Goal: Task Accomplishment & Management: Complete application form

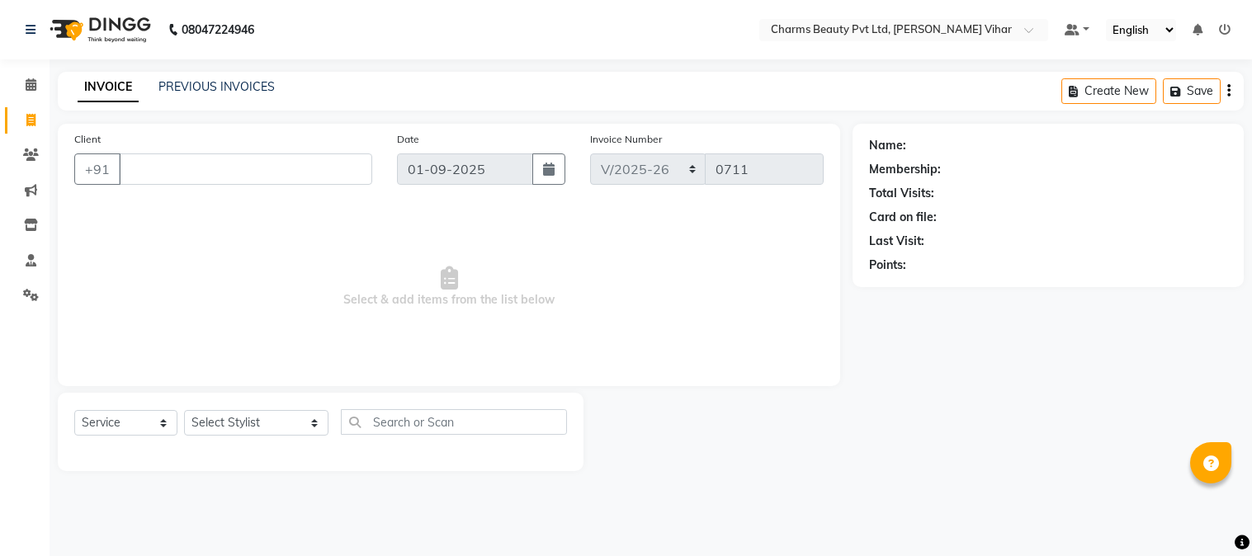
select select "868"
select select "service"
click at [200, 161] on input "Client" at bounding box center [245, 168] width 253 height 31
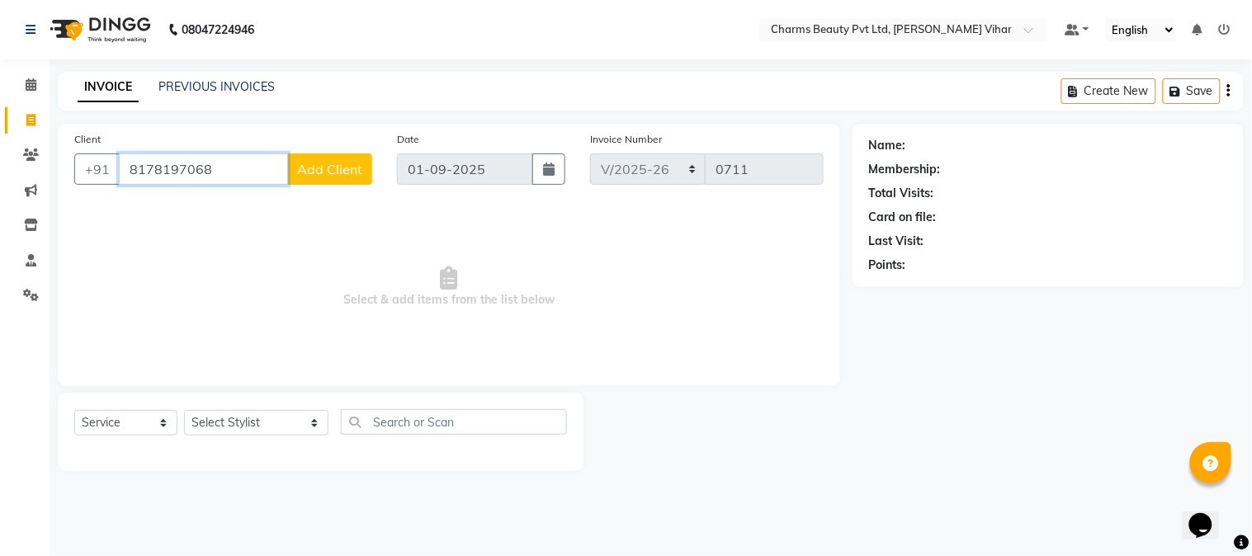
type input "8178197068"
click at [351, 158] on button "Add Client" at bounding box center [329, 168] width 85 height 31
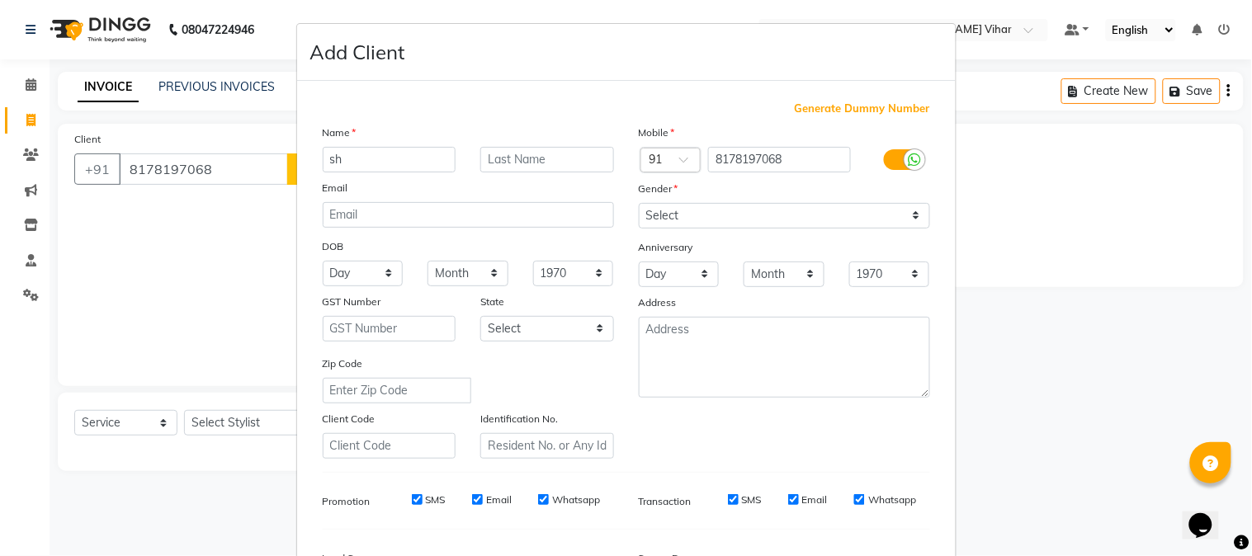
type input "s"
click at [526, 158] on input "text" at bounding box center [547, 160] width 134 height 26
click at [405, 158] on input "[PERSON_NAME]" at bounding box center [390, 160] width 134 height 26
type input "[PERSON_NAME] (B block)"
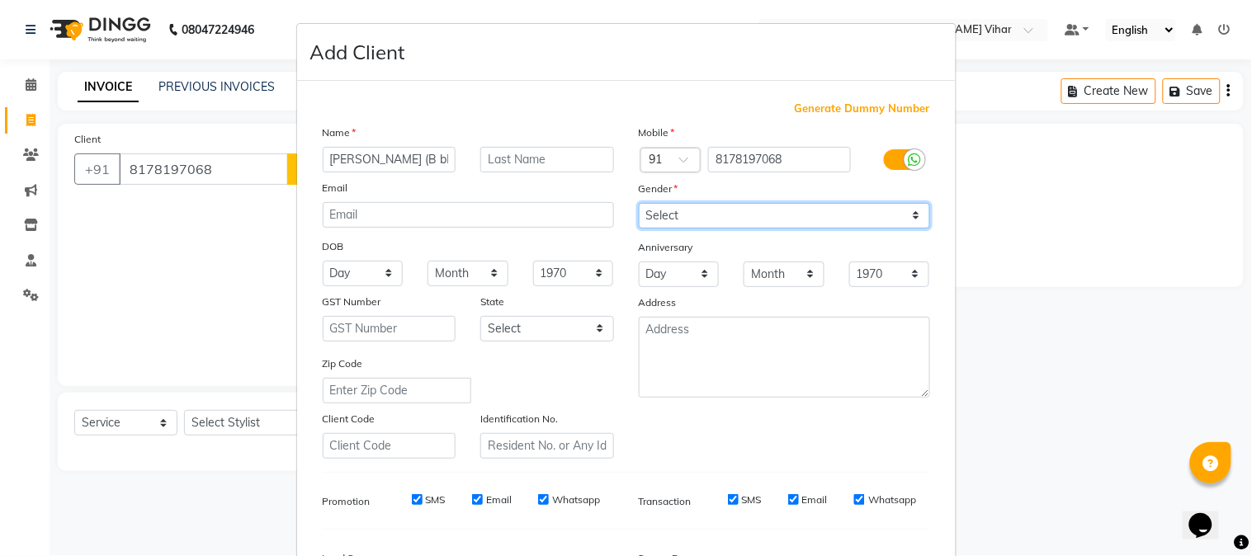
click at [910, 212] on select "Select [DEMOGRAPHIC_DATA] [DEMOGRAPHIC_DATA] Other Prefer Not To Say" at bounding box center [784, 216] width 291 height 26
select select "[DEMOGRAPHIC_DATA]"
click at [639, 203] on select "Select [DEMOGRAPHIC_DATA] [DEMOGRAPHIC_DATA] Other Prefer Not To Say" at bounding box center [784, 216] width 291 height 26
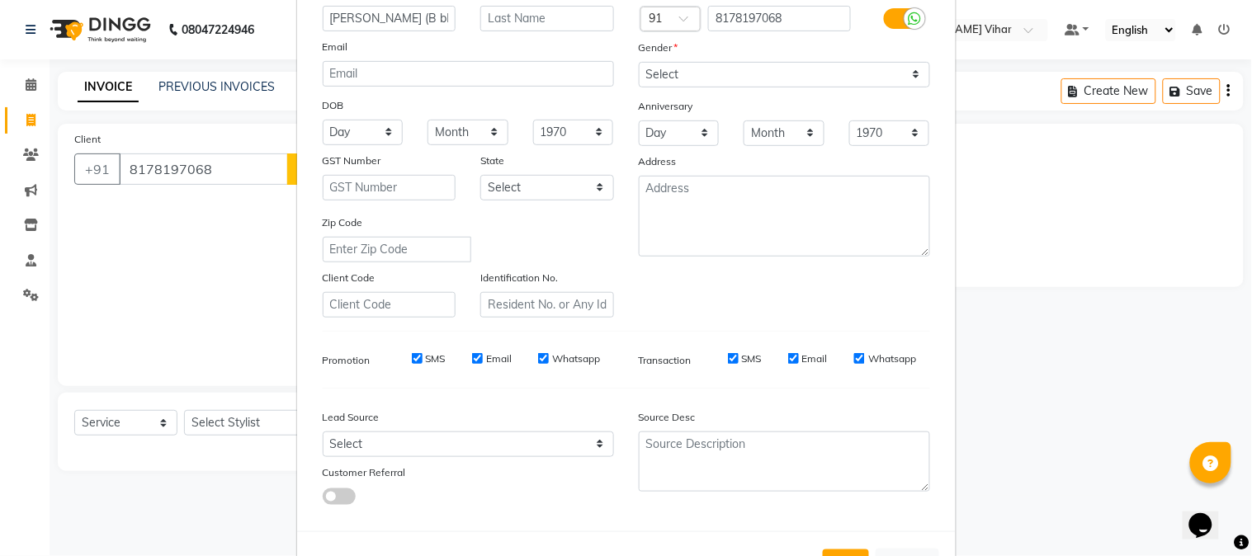
scroll to position [206, 0]
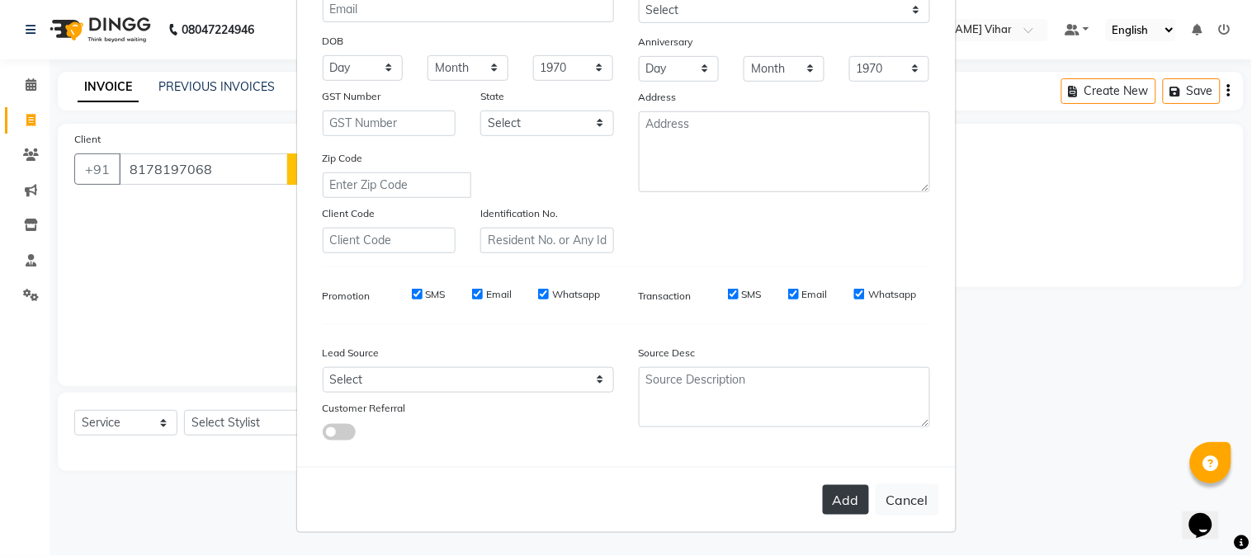
click at [845, 505] on button "Add" at bounding box center [846, 500] width 46 height 30
click at [841, 500] on button "Add" at bounding box center [846, 500] width 46 height 30
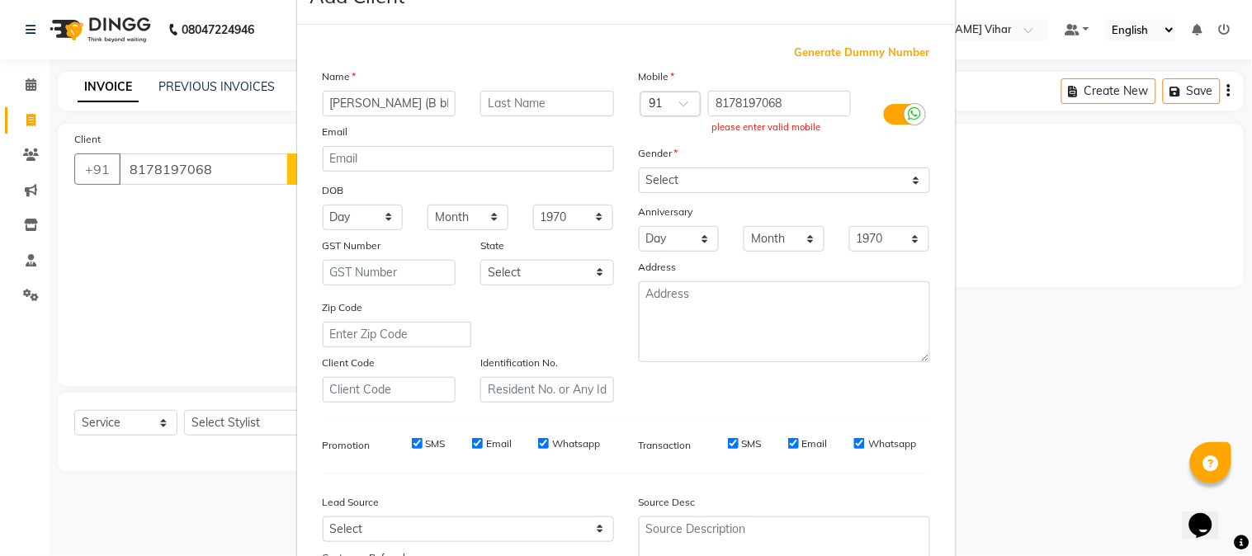
scroll to position [0, 0]
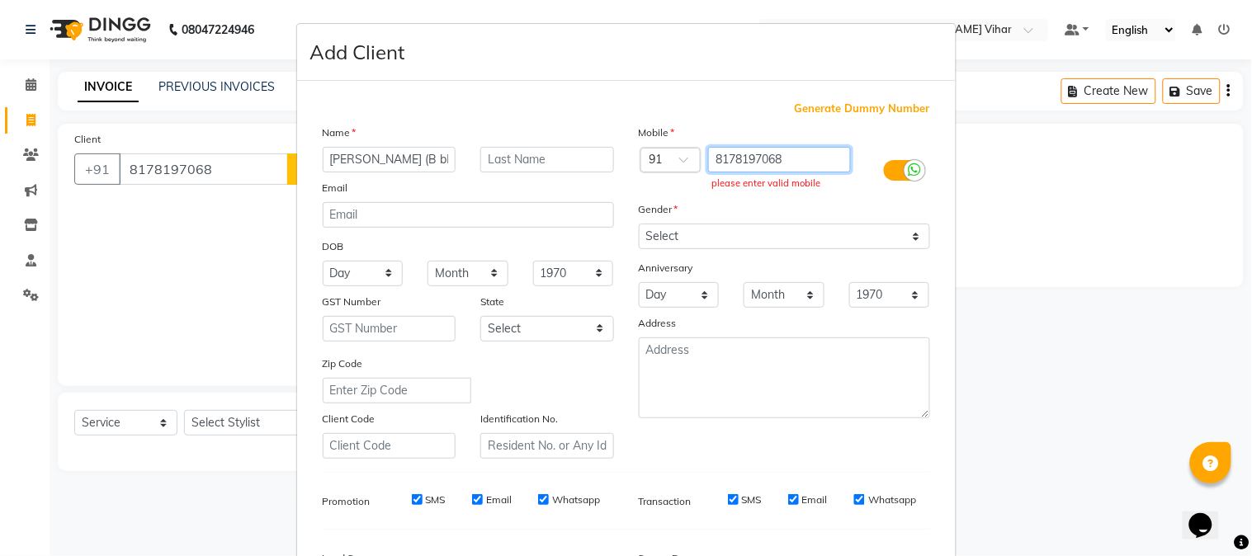
click at [708, 157] on input "8178197068" at bounding box center [779, 160] width 143 height 26
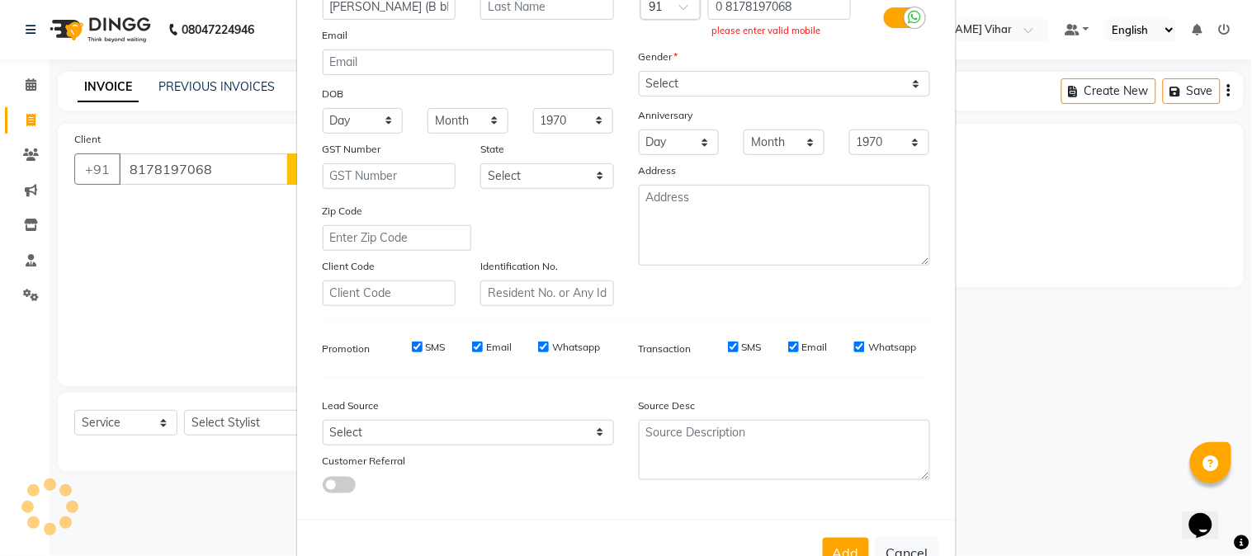
scroll to position [206, 0]
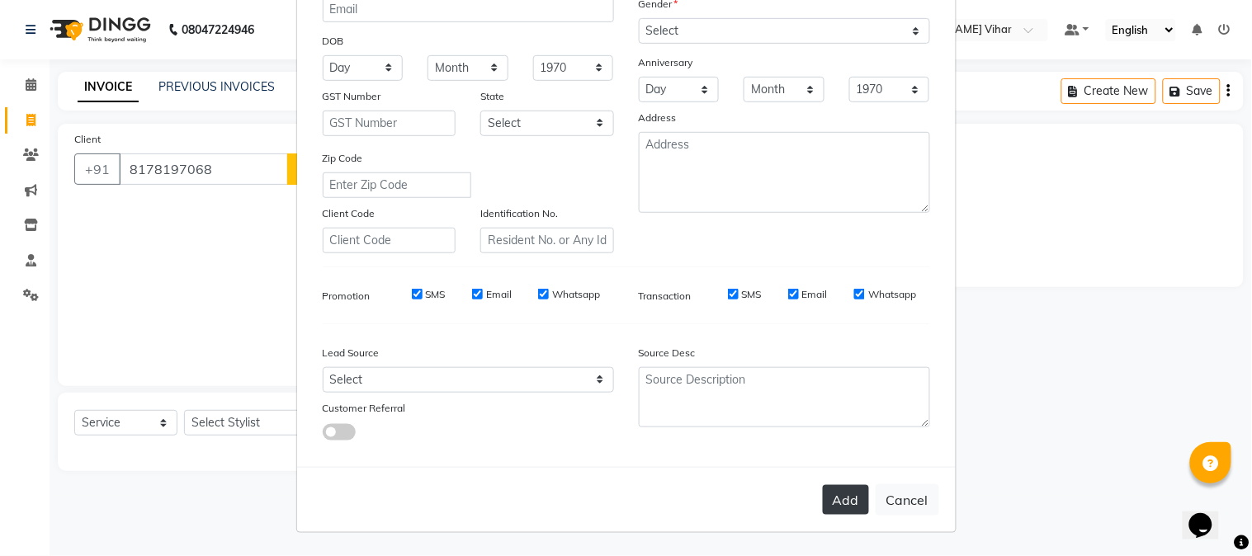
click at [826, 498] on button "Add" at bounding box center [846, 500] width 46 height 30
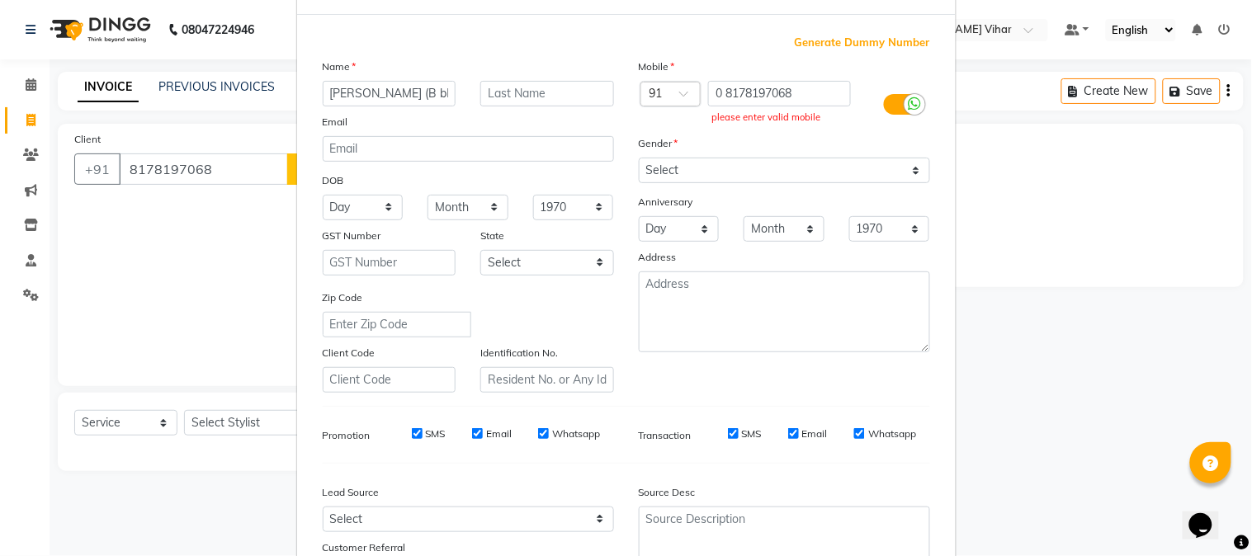
scroll to position [0, 0]
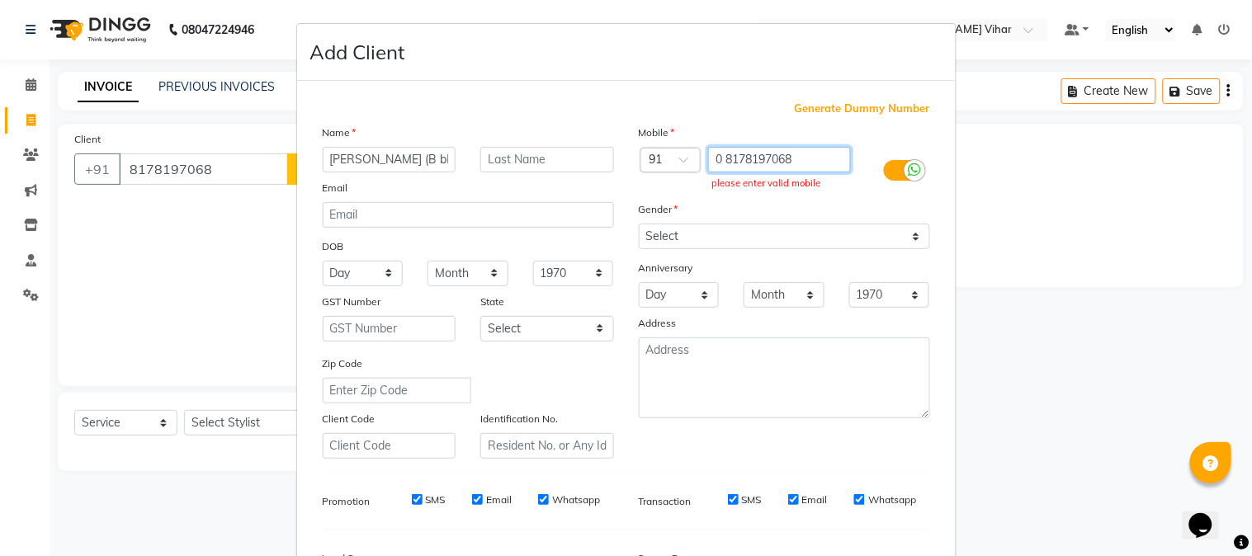
click at [716, 155] on input "0 8178197068" at bounding box center [779, 160] width 143 height 26
type input "8178197068"
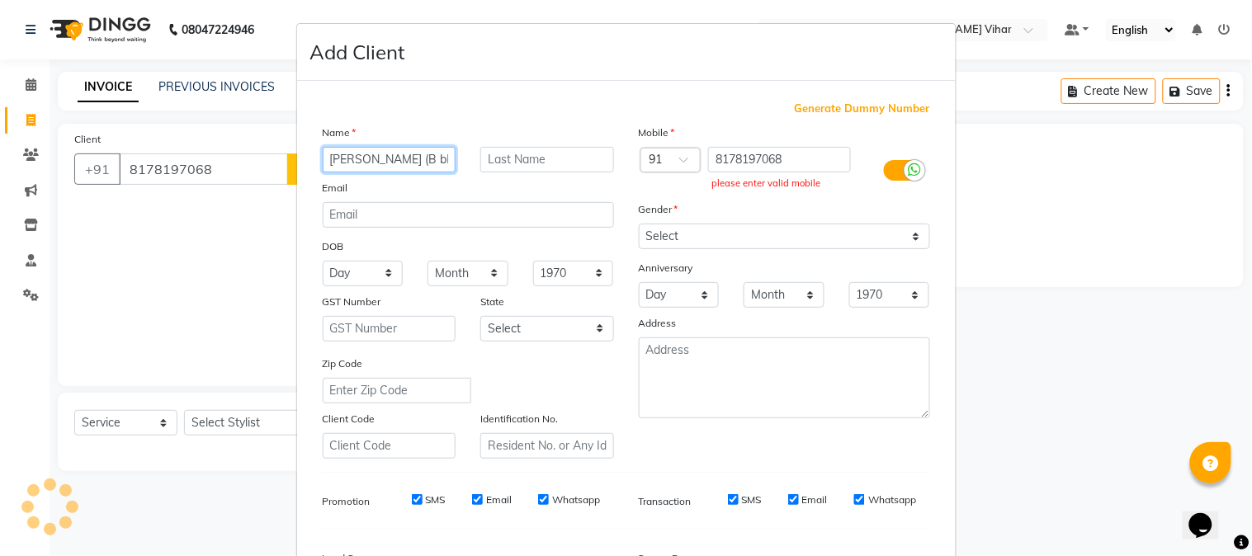
click at [432, 158] on input "[PERSON_NAME] (B block)" at bounding box center [390, 160] width 134 height 26
type input "[PERSON_NAME]"
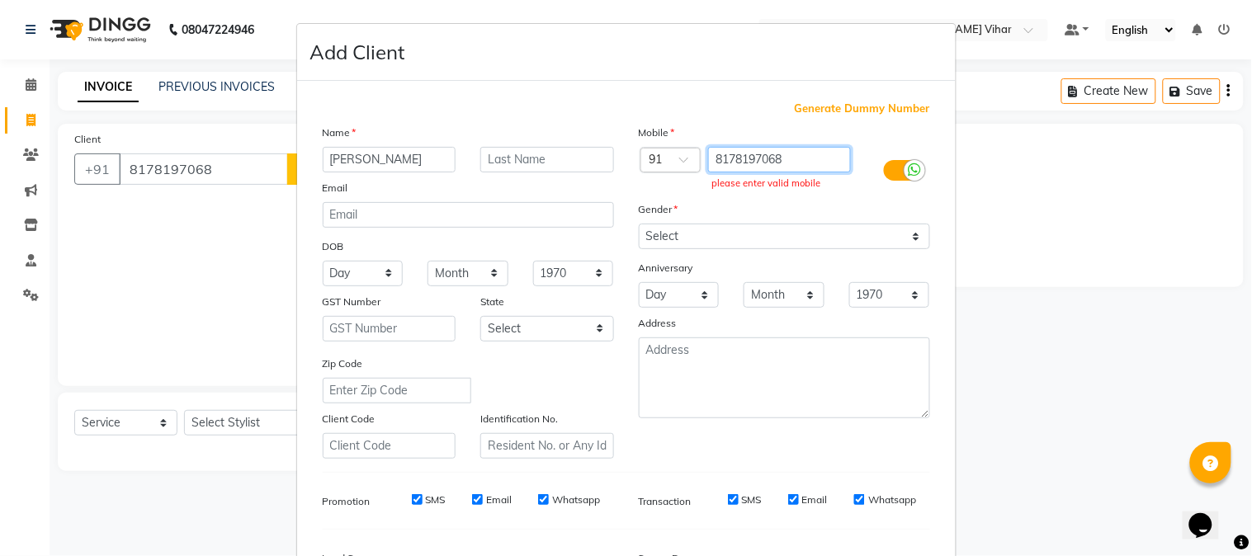
click at [796, 150] on input "8178197068" at bounding box center [779, 160] width 143 height 26
type input "8"
click at [382, 166] on input "[PERSON_NAME]" at bounding box center [390, 160] width 134 height 26
type input "S"
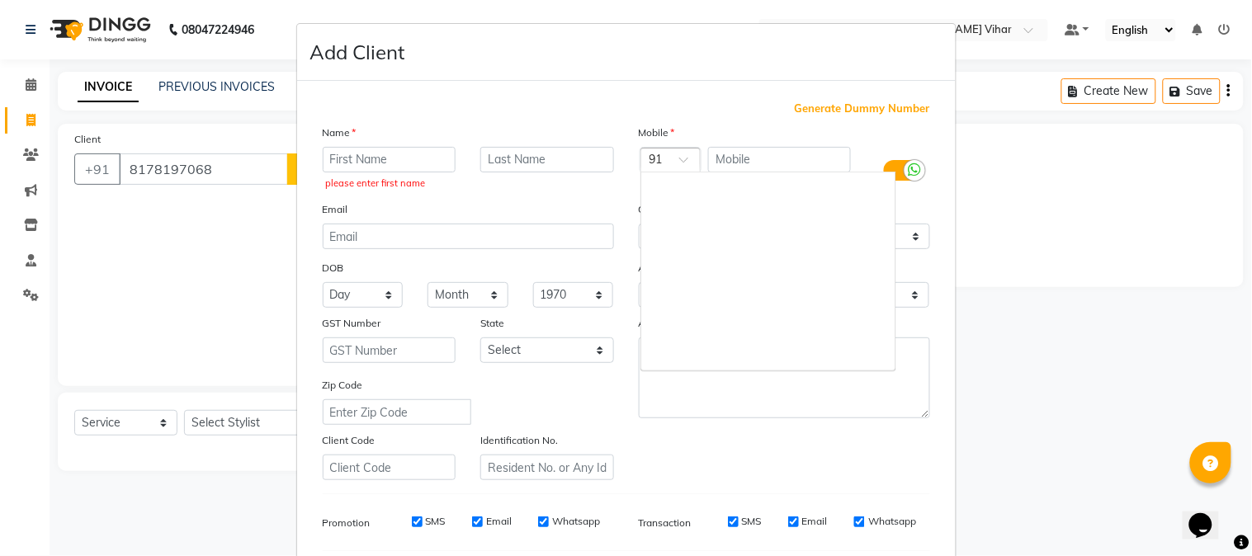
click at [679, 158] on span at bounding box center [689, 164] width 21 height 17
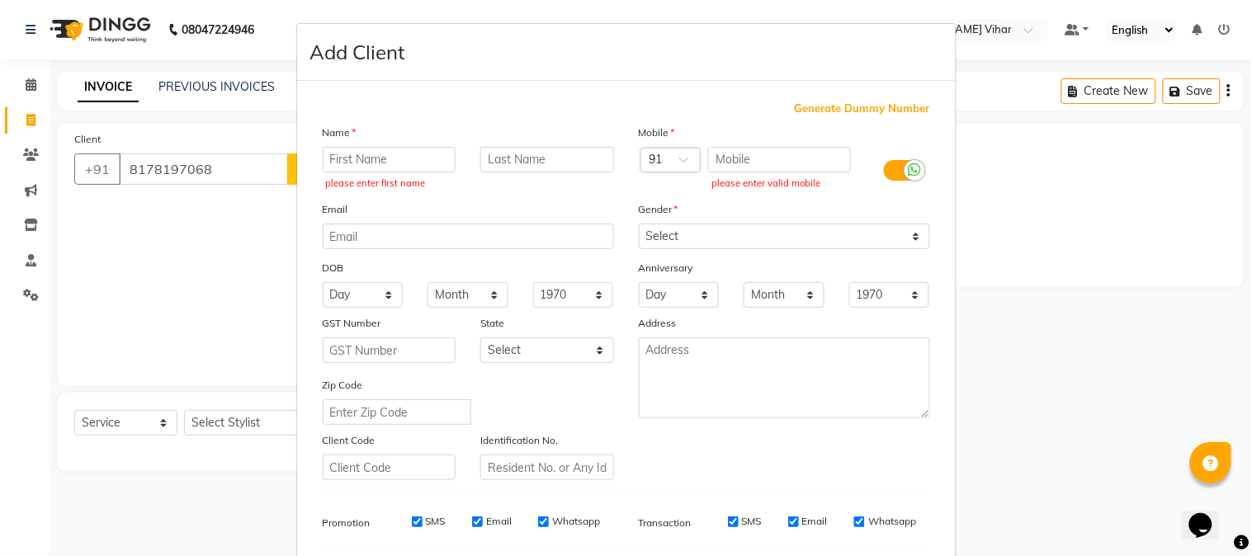
click at [555, 114] on div "Generate Dummy Number" at bounding box center [626, 109] width 607 height 16
click at [370, 159] on input "text" at bounding box center [390, 160] width 134 height 26
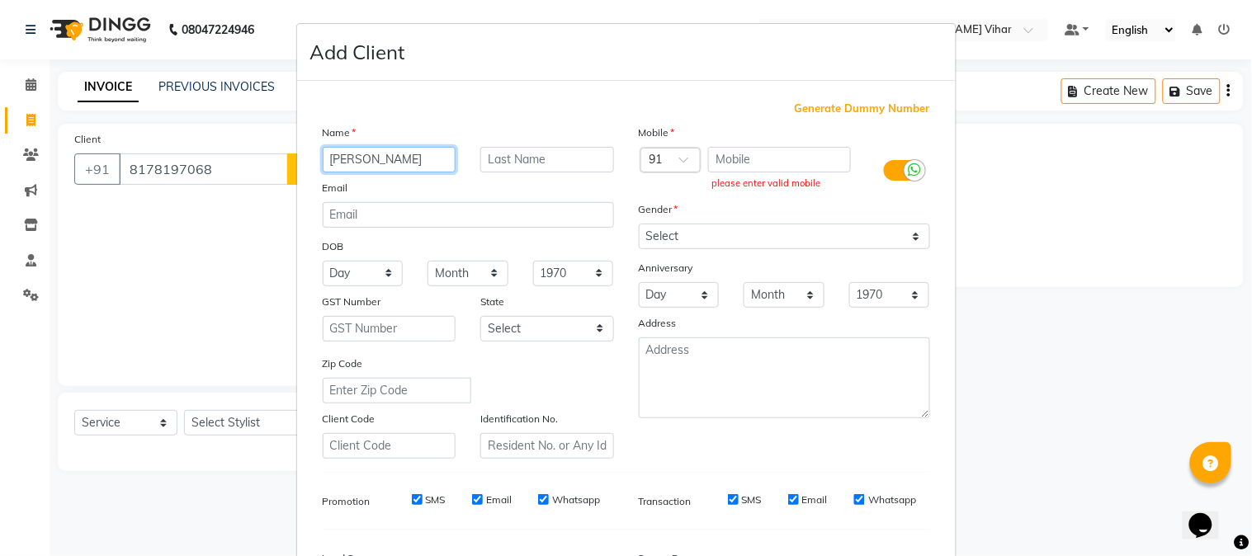
type input "[PERSON_NAME]"
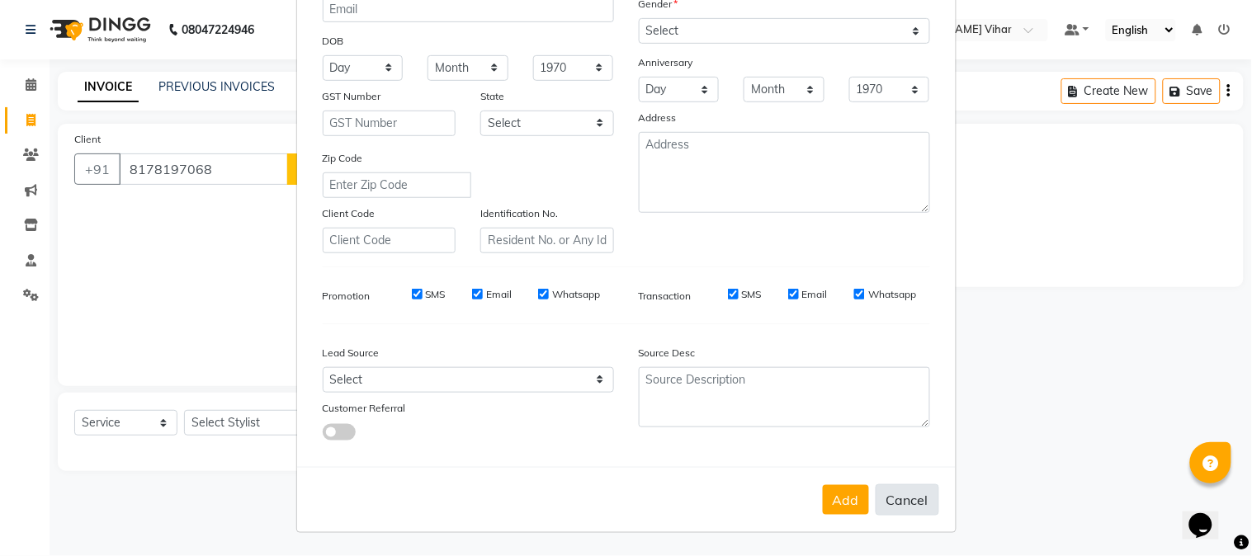
click at [910, 485] on button "Cancel" at bounding box center [907, 499] width 64 height 31
select select
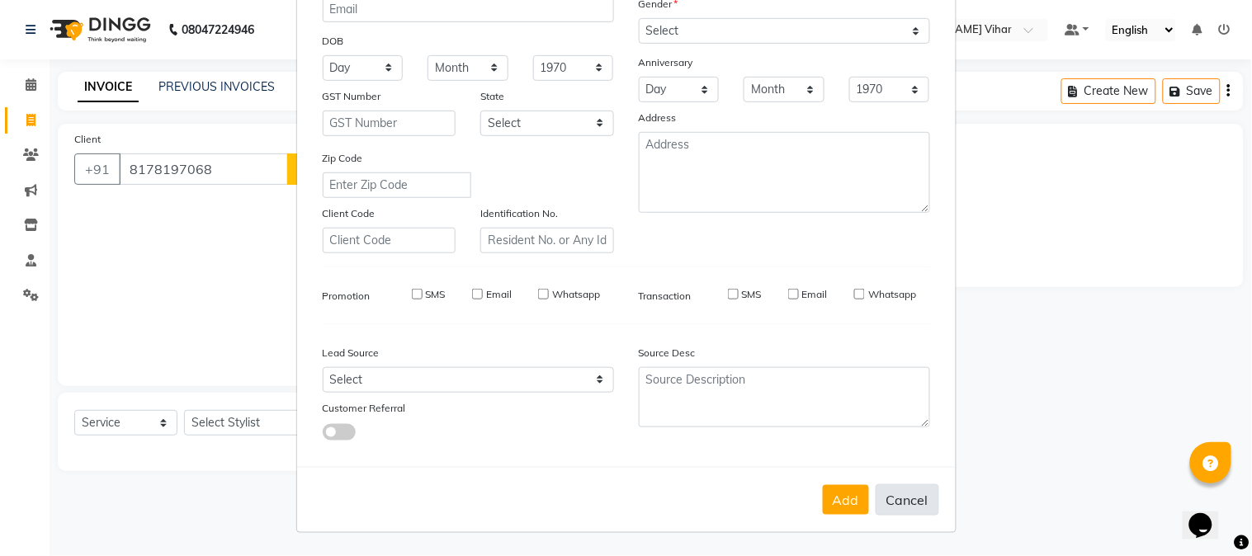
select select
checkbox input "false"
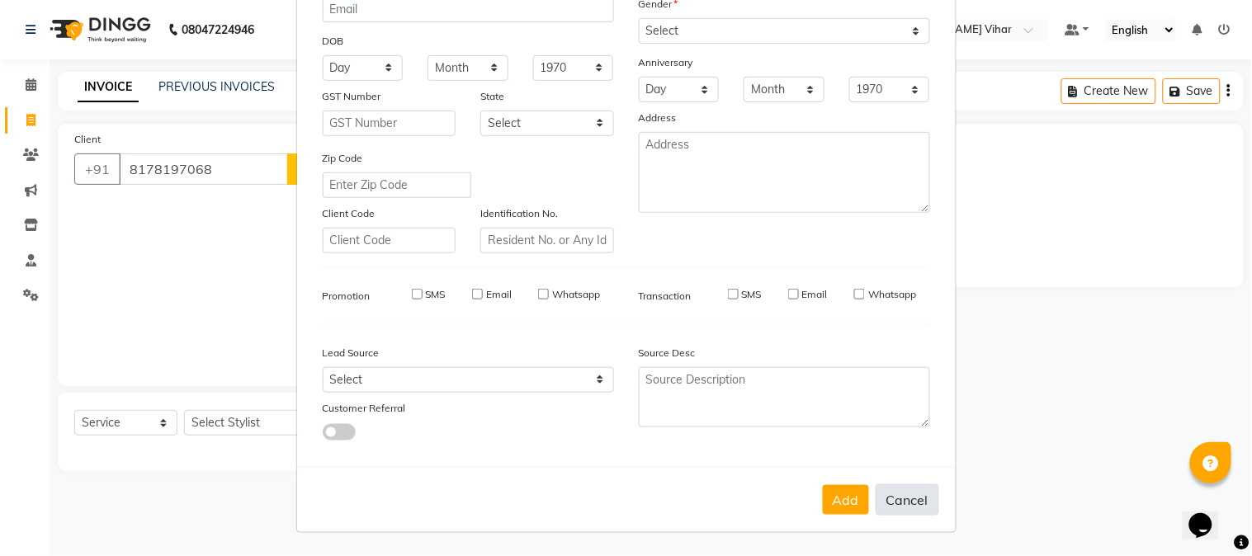
checkbox input "false"
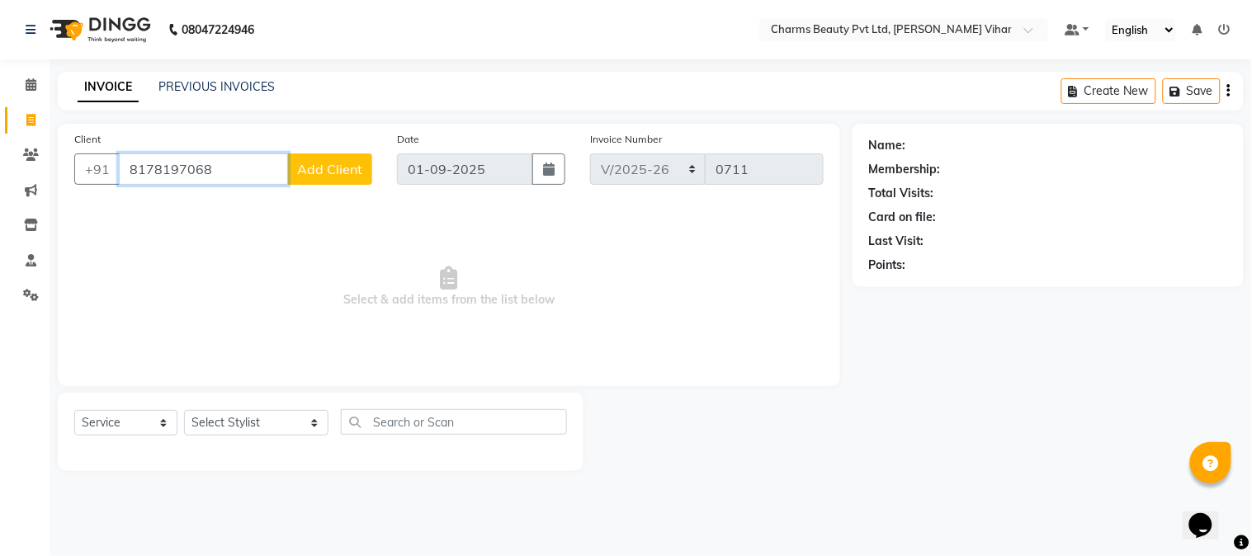
click at [228, 176] on input "8178197068" at bounding box center [203, 168] width 169 height 31
type input "8"
type input "8178197068"
click at [324, 165] on span "Add Client" at bounding box center [329, 169] width 65 height 16
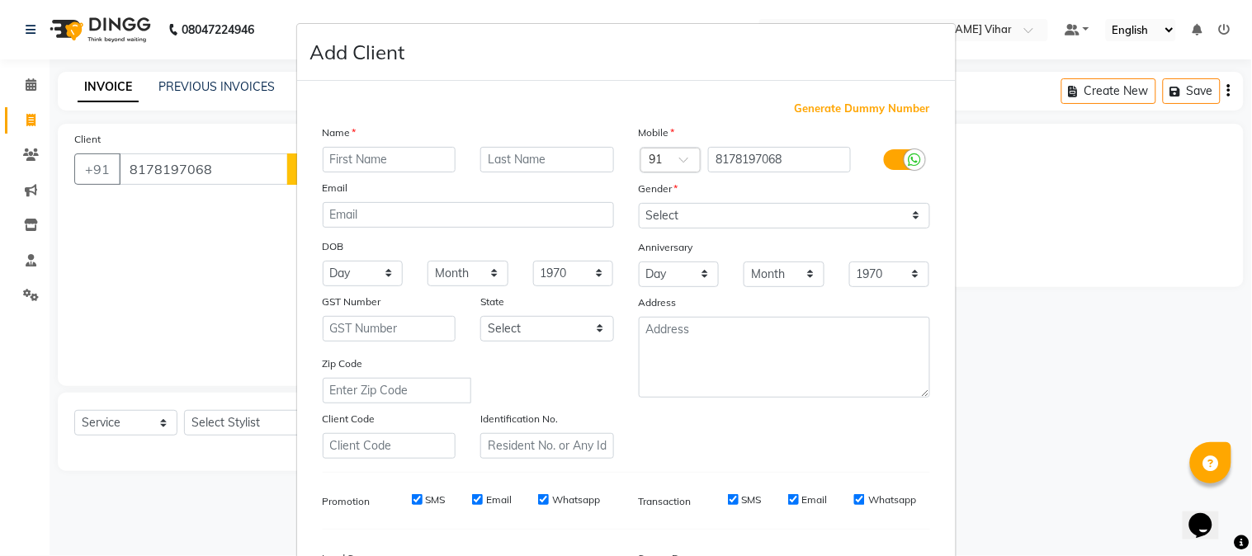
click at [353, 153] on input "text" at bounding box center [390, 160] width 134 height 26
type input "[PERSON_NAME]"
click at [533, 160] on input "text" at bounding box center [547, 160] width 134 height 26
click at [912, 218] on select "Select [DEMOGRAPHIC_DATA] [DEMOGRAPHIC_DATA] Other Prefer Not To Say" at bounding box center [784, 216] width 291 height 26
select select "[DEMOGRAPHIC_DATA]"
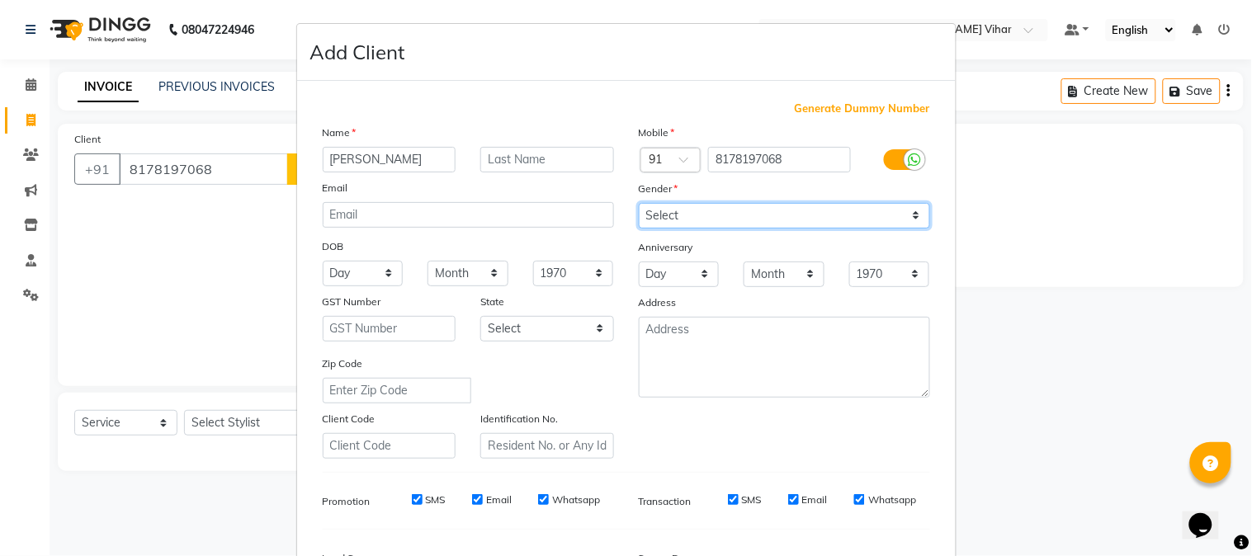
click at [639, 203] on select "Select [DEMOGRAPHIC_DATA] [DEMOGRAPHIC_DATA] Other Prefer Not To Say" at bounding box center [784, 216] width 291 height 26
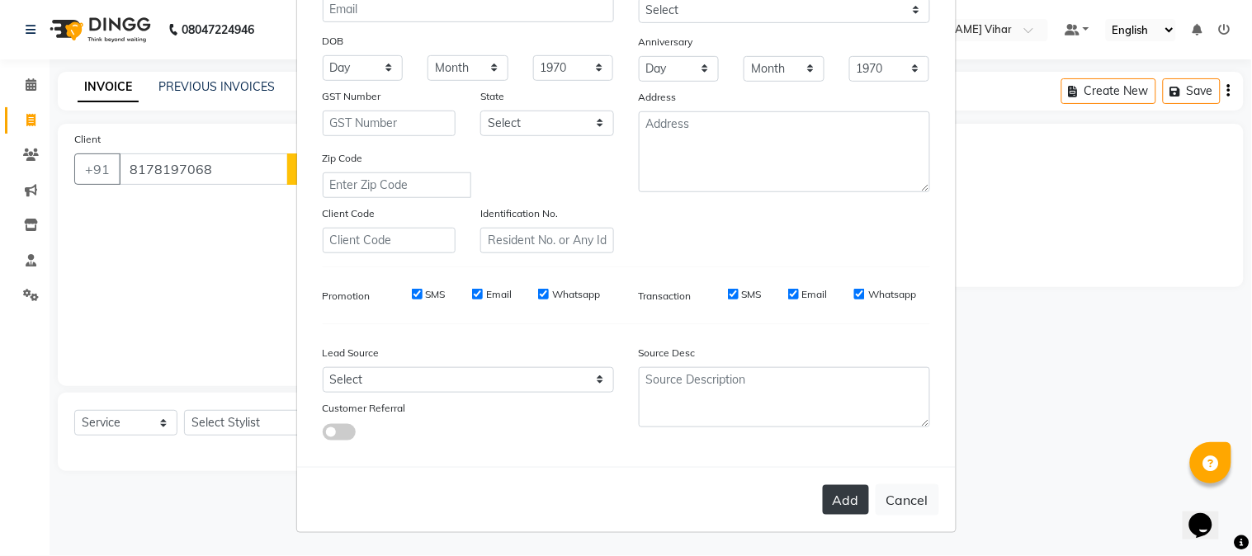
click at [836, 493] on button "Add" at bounding box center [846, 500] width 46 height 30
type input "81******68"
select select
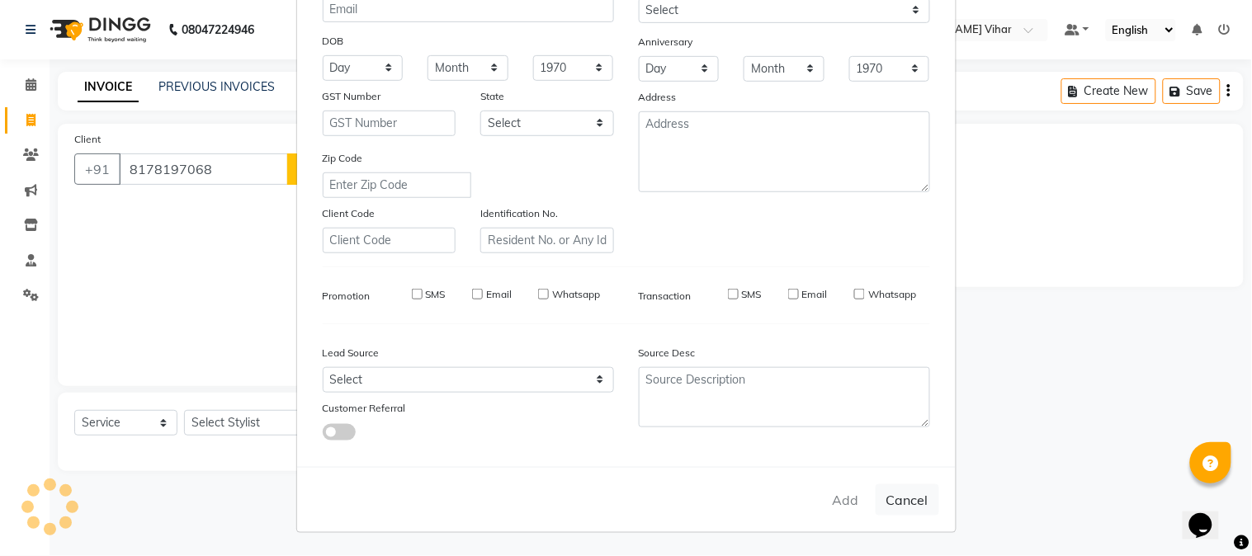
select select
checkbox input "false"
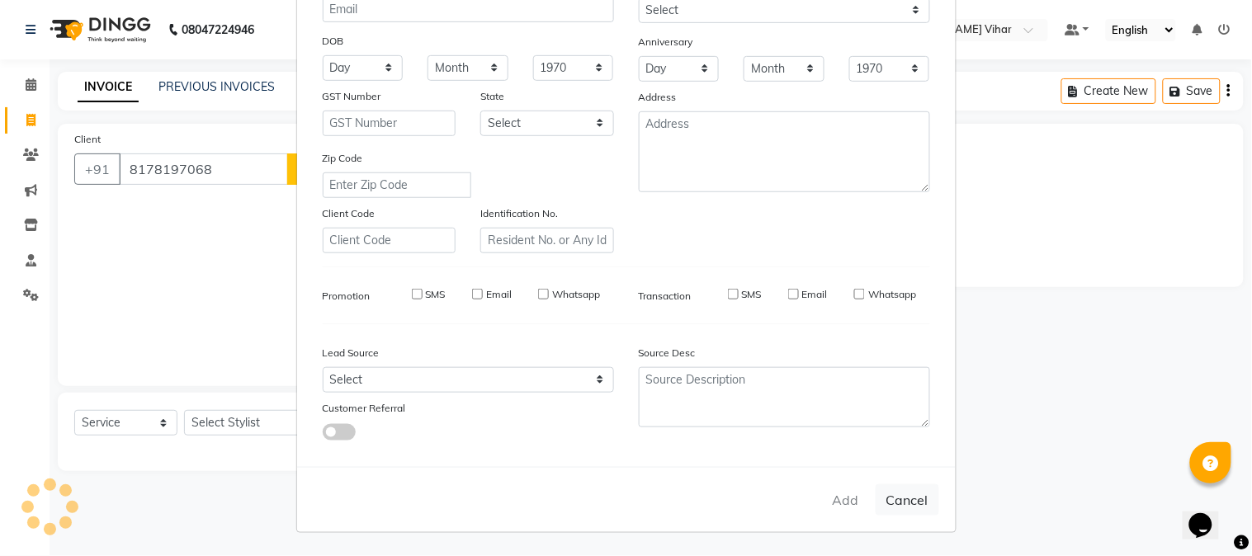
checkbox input "false"
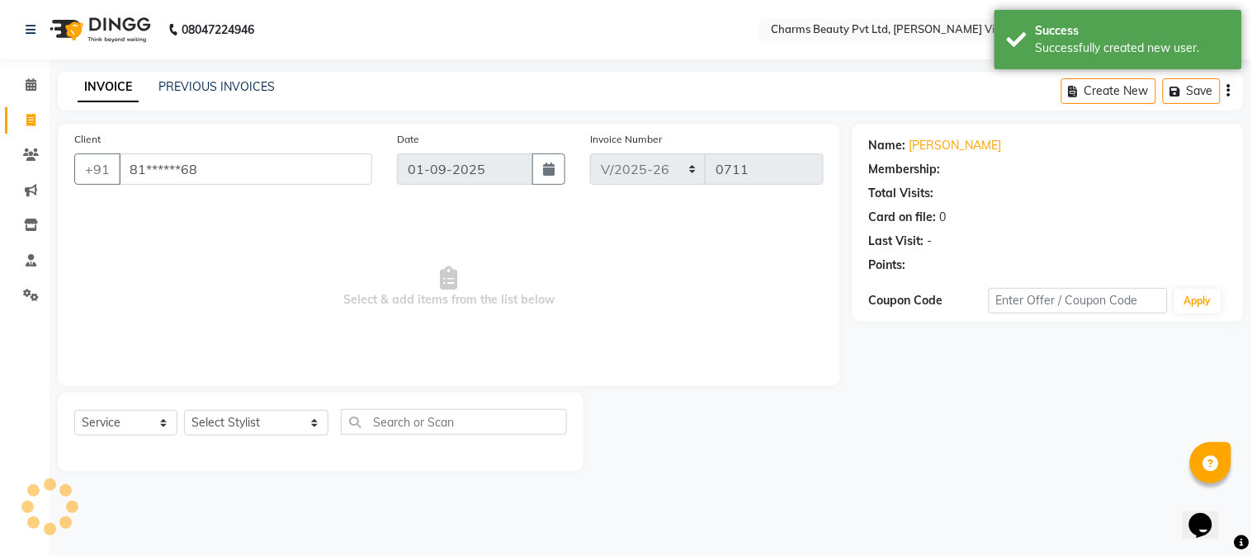
select select "1: Object"
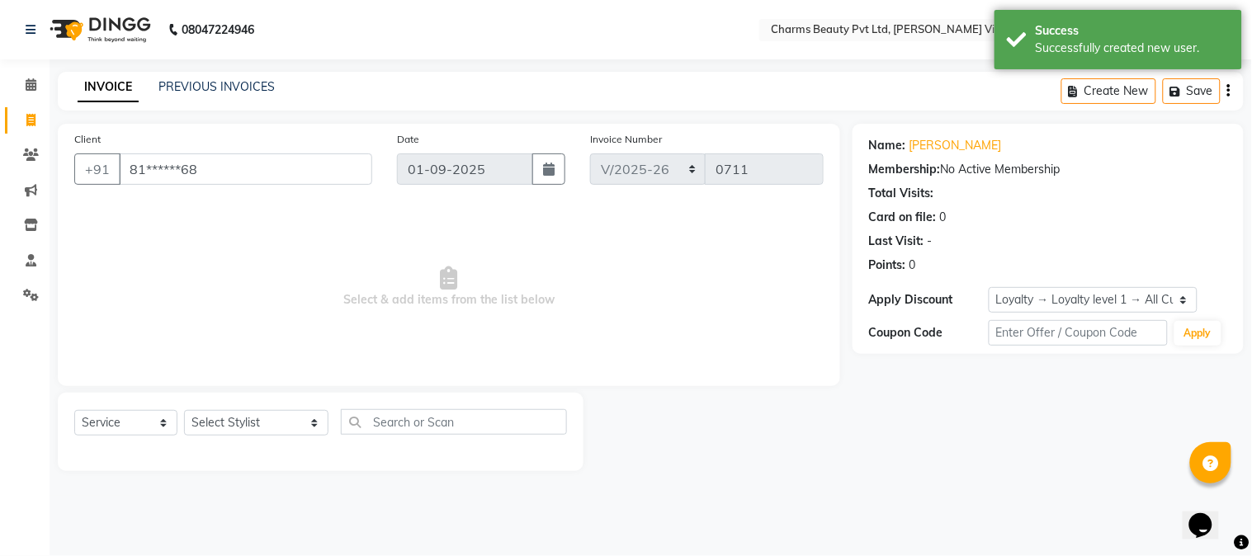
click at [1232, 87] on div "Create New Save" at bounding box center [1152, 91] width 182 height 39
click at [1231, 93] on div "Create New Save" at bounding box center [1152, 91] width 182 height 39
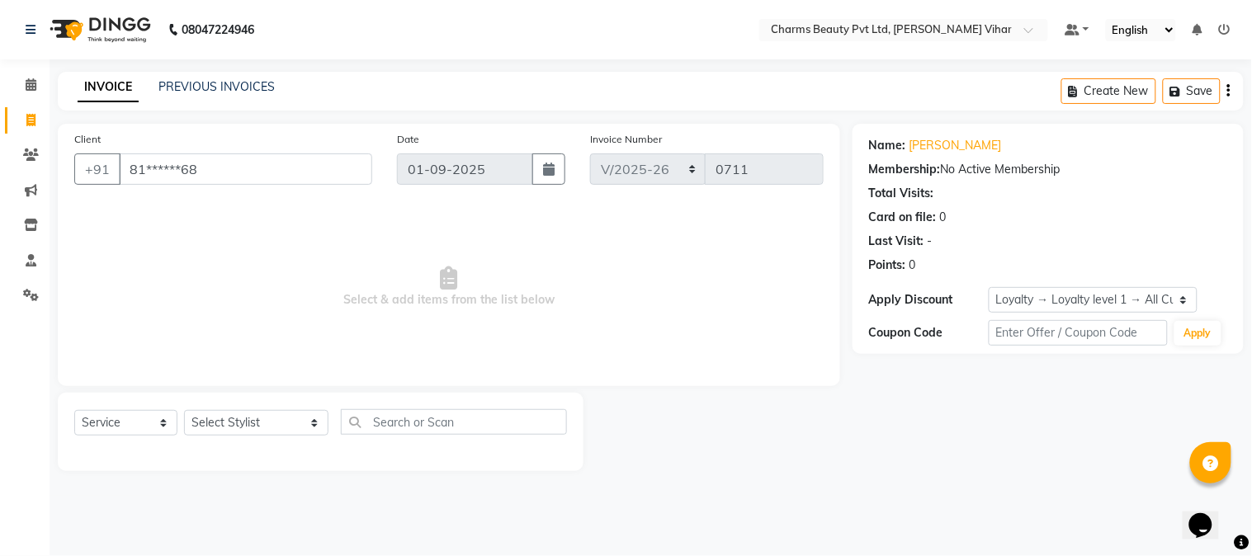
click at [1230, 91] on icon "button" at bounding box center [1228, 91] width 3 height 1
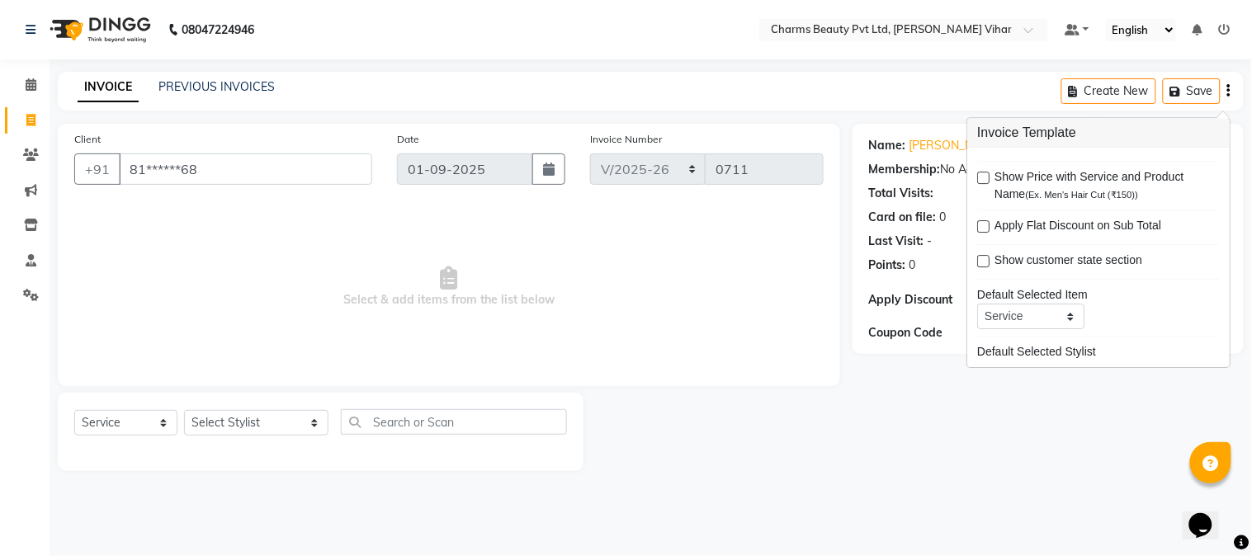
click at [328, 270] on span "Select & add items from the list below" at bounding box center [448, 287] width 749 height 165
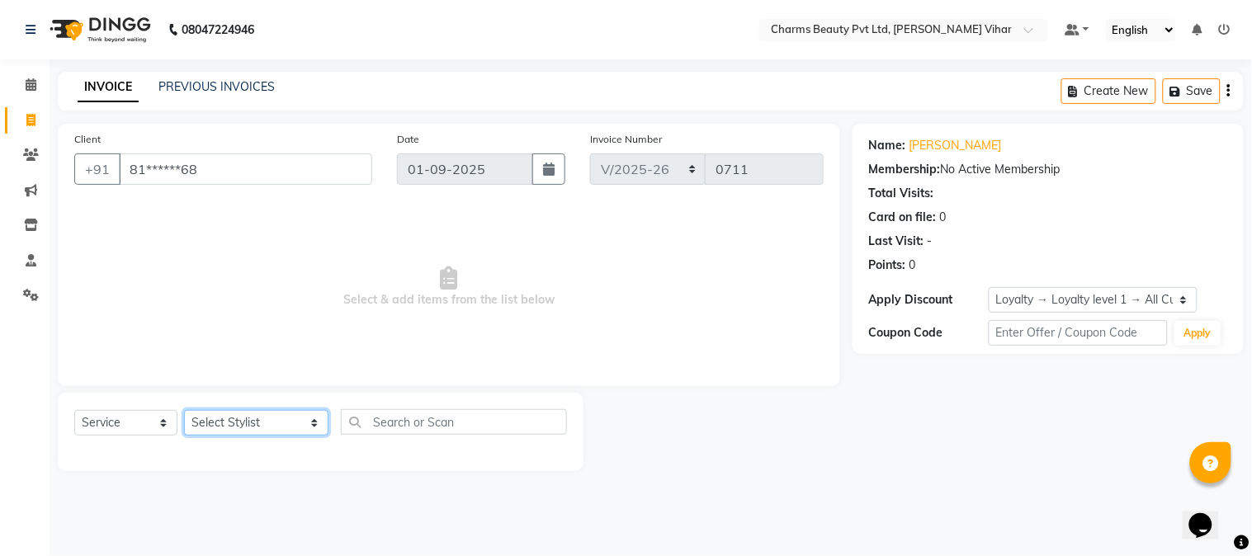
click at [295, 424] on select "Select Stylist AARTI [PERSON_NAME] [PERSON_NAME] BEAUTY PVT LTD [PERSON_NAME] V…" at bounding box center [256, 423] width 144 height 26
select select "33209"
click at [184, 411] on select "Select Stylist AARTI [PERSON_NAME] [PERSON_NAME] BEAUTY PVT LTD [PERSON_NAME] V…" at bounding box center [256, 423] width 144 height 26
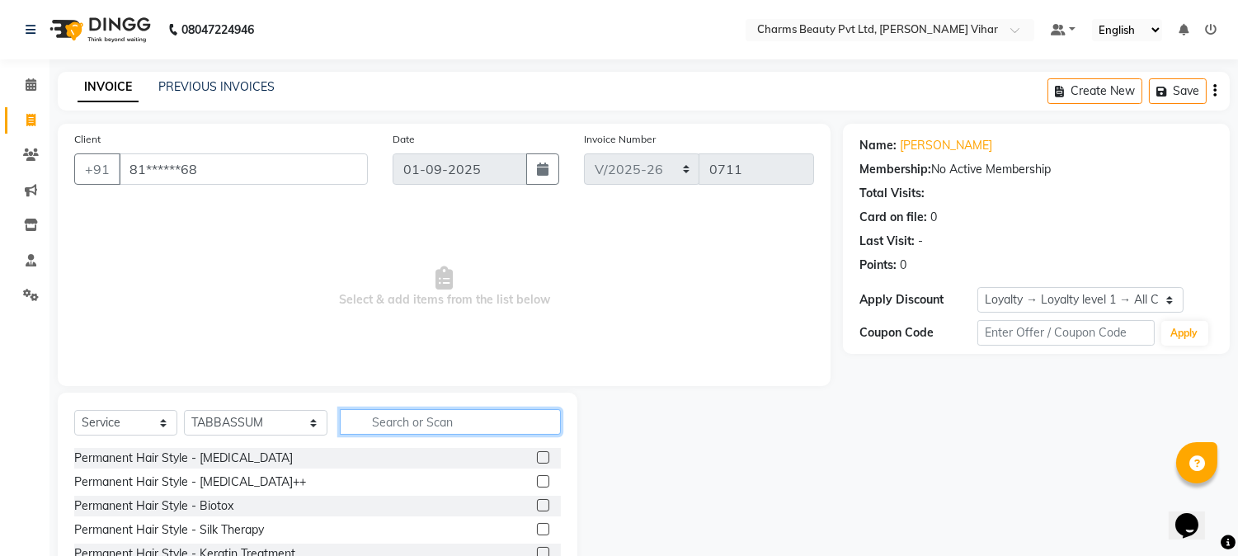
click at [369, 418] on input "text" at bounding box center [450, 422] width 221 height 26
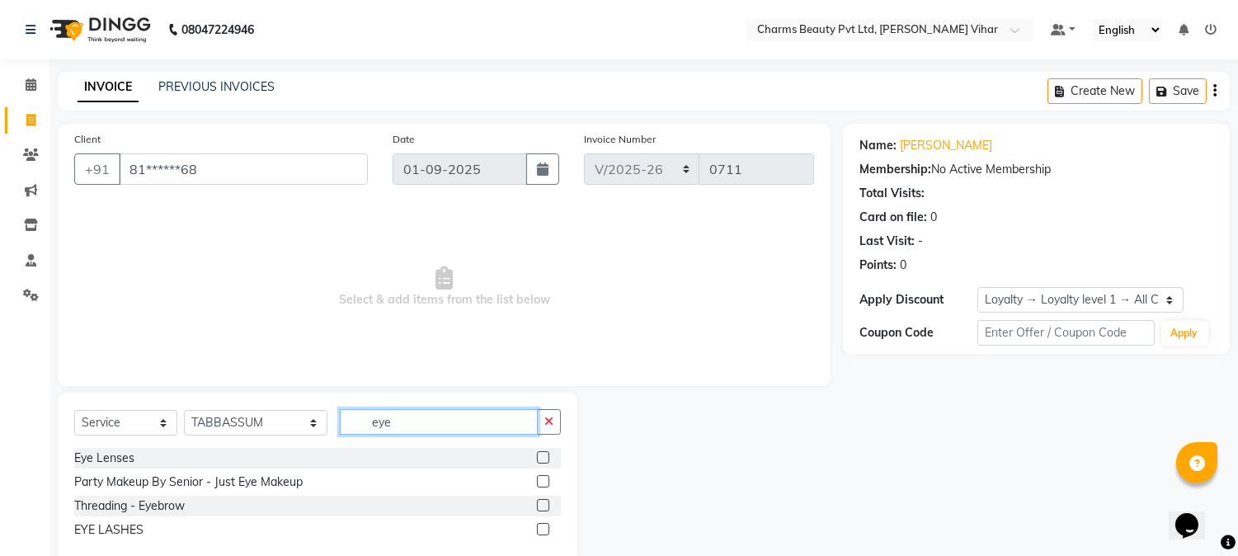
type input "eye"
click at [544, 505] on label at bounding box center [543, 505] width 12 height 12
click at [544, 505] on input "checkbox" at bounding box center [542, 506] width 11 height 11
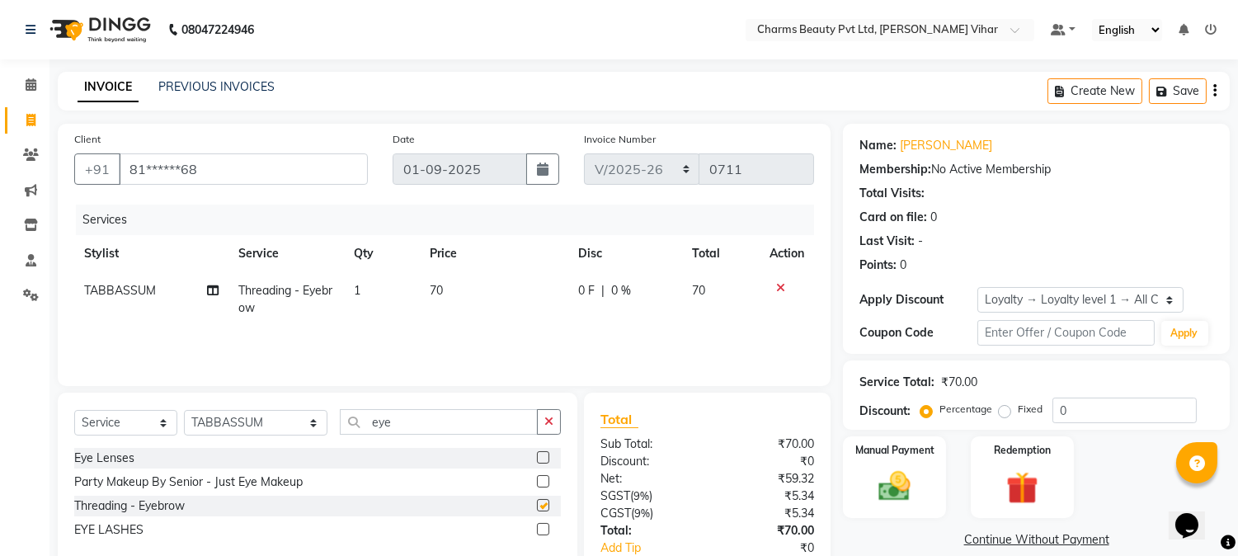
checkbox input "false"
click at [423, 427] on input "eye" at bounding box center [439, 422] width 198 height 26
type input "e"
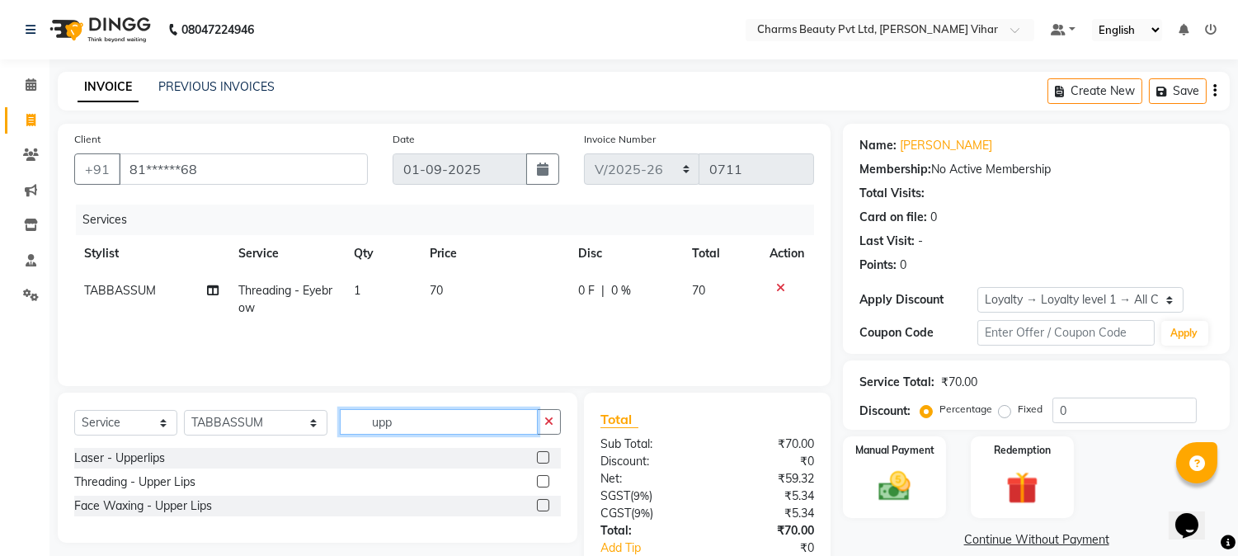
type input "upp"
click at [538, 510] on label at bounding box center [543, 505] width 12 height 12
click at [538, 510] on input "checkbox" at bounding box center [542, 506] width 11 height 11
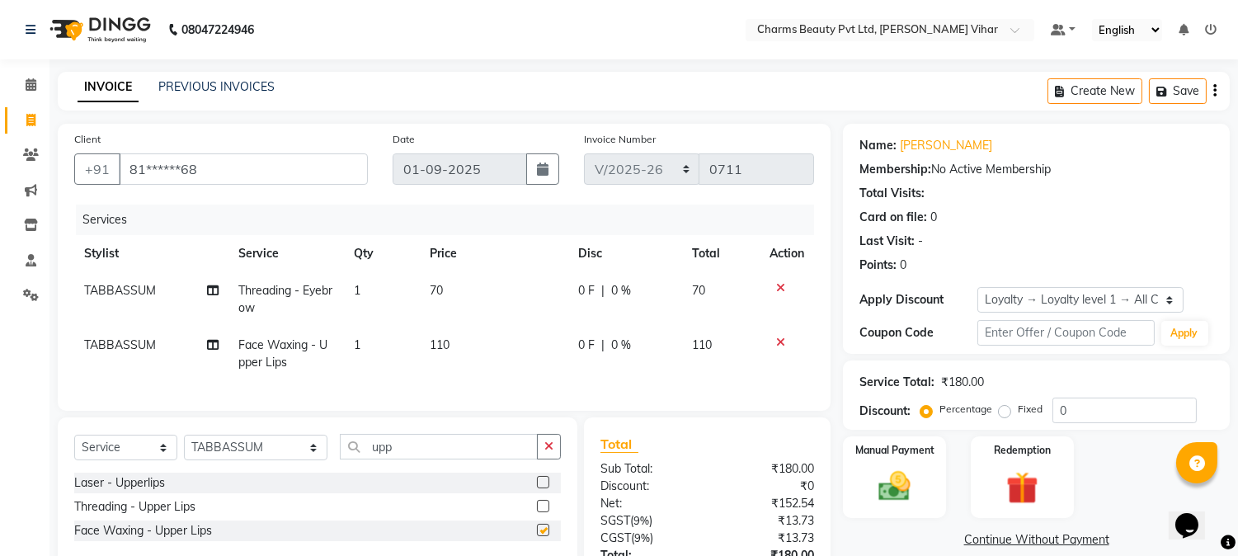
checkbox input "false"
click at [462, 331] on td "110" at bounding box center [494, 354] width 148 height 54
select select "33209"
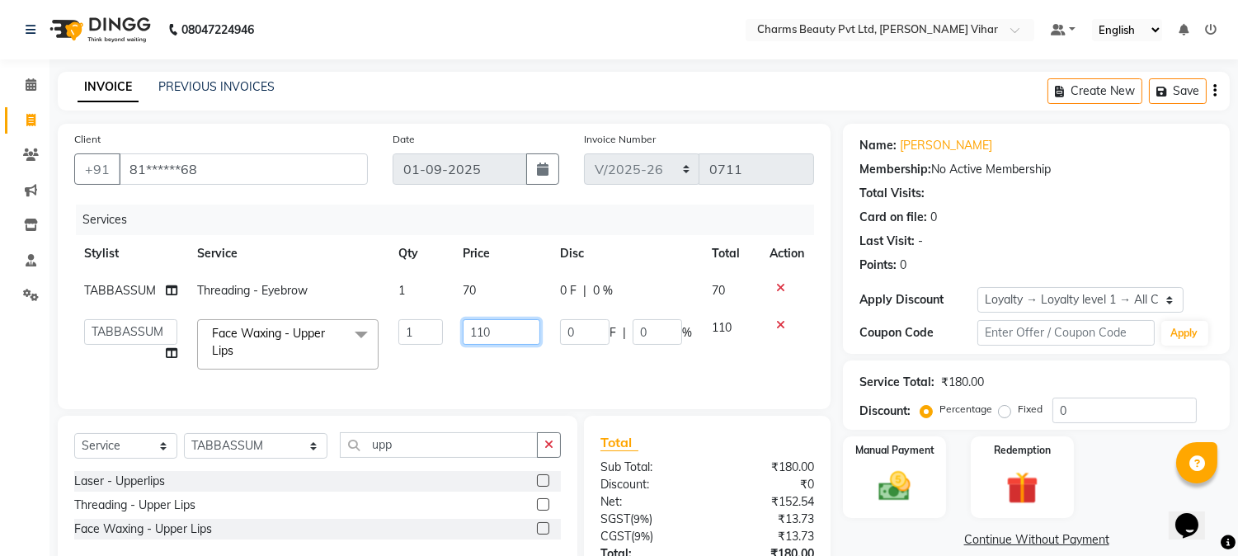
click at [510, 337] on input "110" at bounding box center [502, 332] width 78 height 26
type input "120"
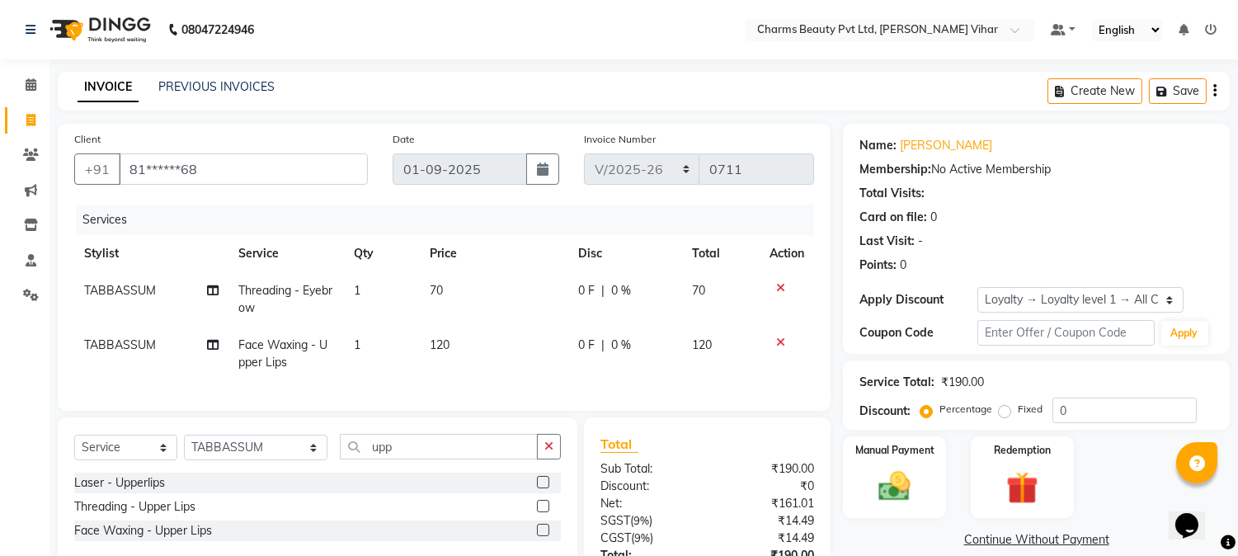
click at [518, 369] on td "120" at bounding box center [494, 354] width 148 height 54
select select "33209"
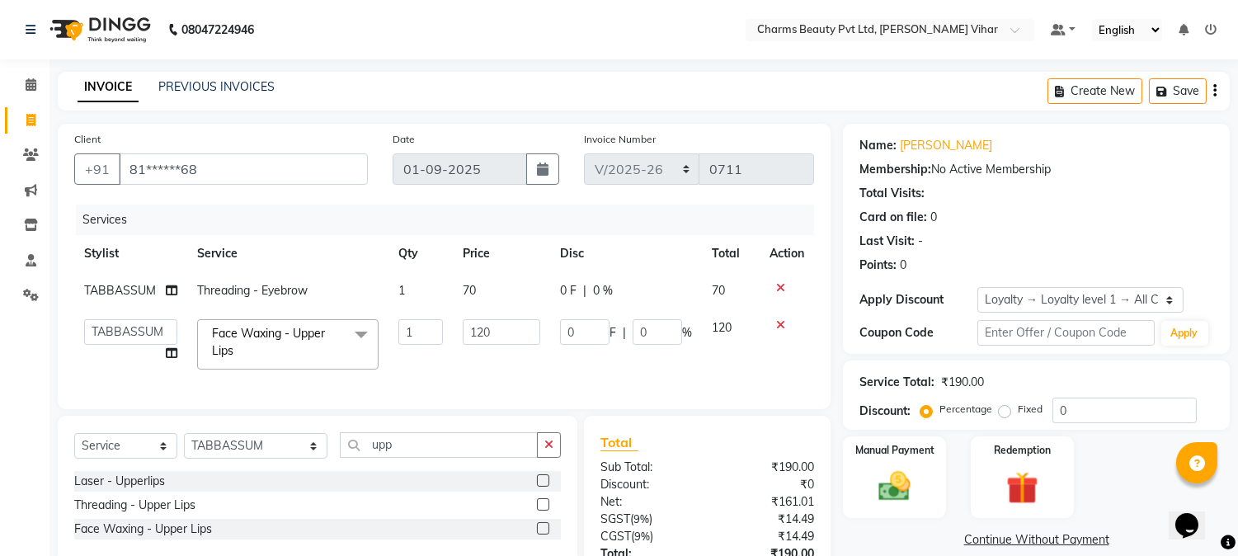
scroll to position [140, 0]
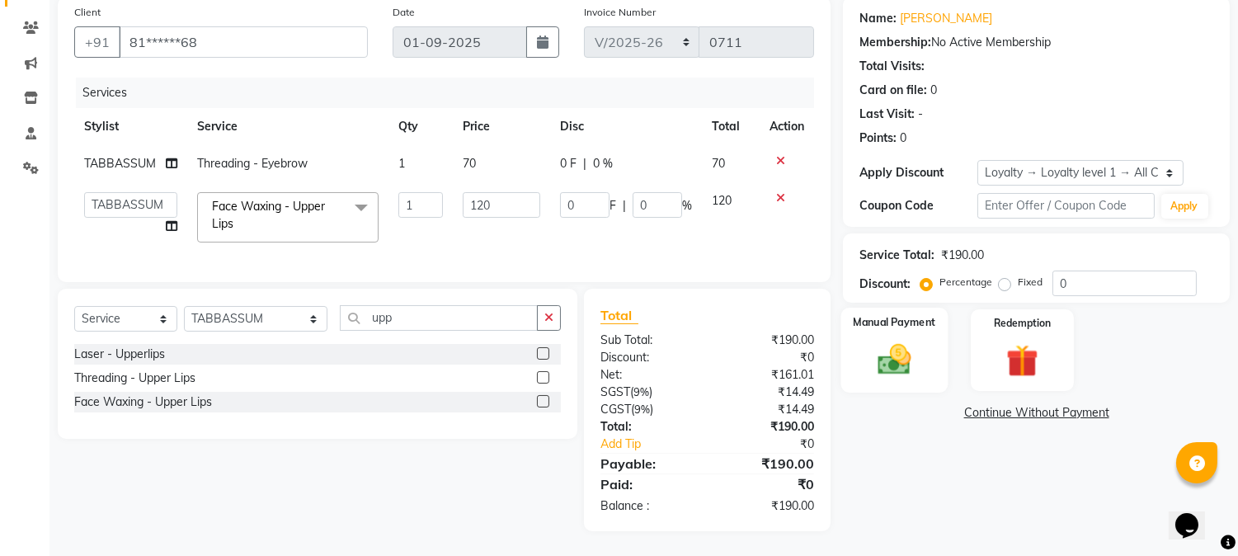
click at [880, 342] on img at bounding box center [895, 360] width 54 height 39
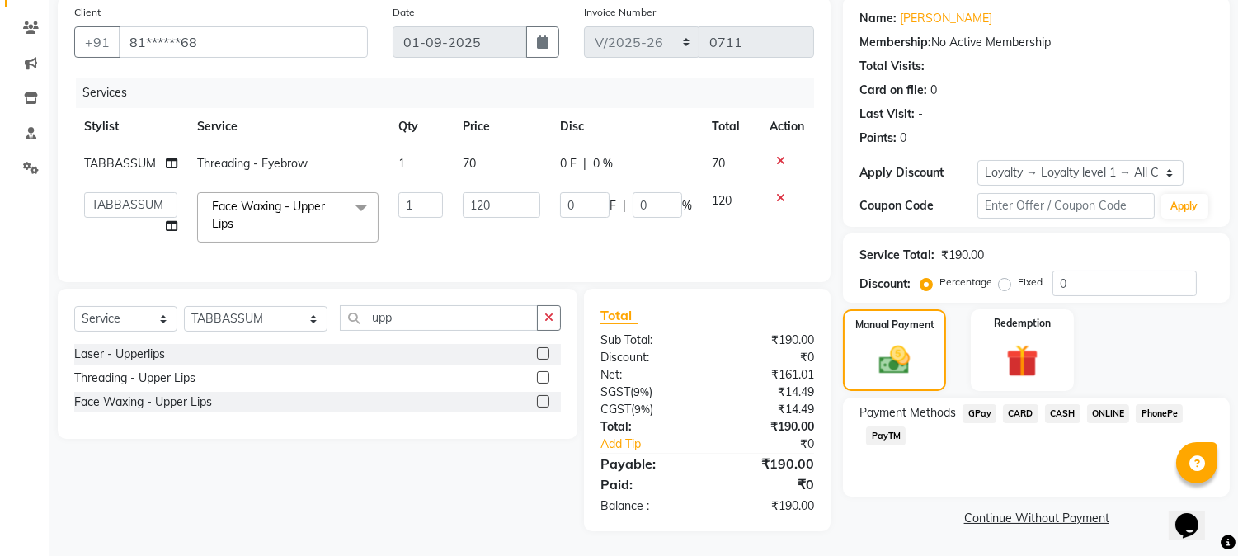
click at [892, 427] on span "PayTM" at bounding box center [886, 436] width 40 height 19
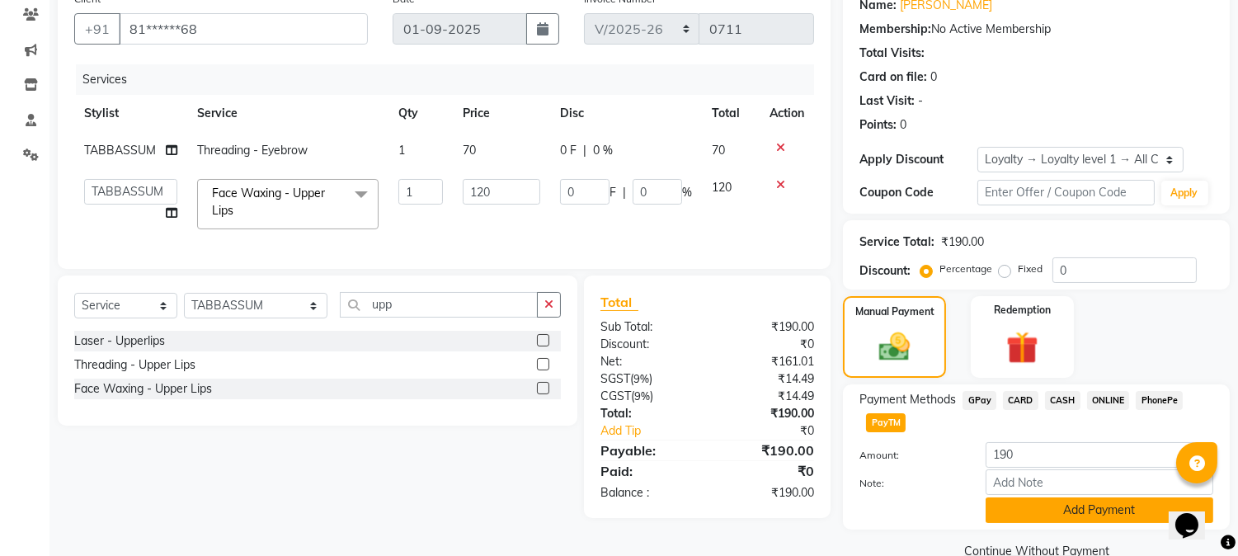
click at [1098, 513] on button "Add Payment" at bounding box center [1100, 510] width 228 height 26
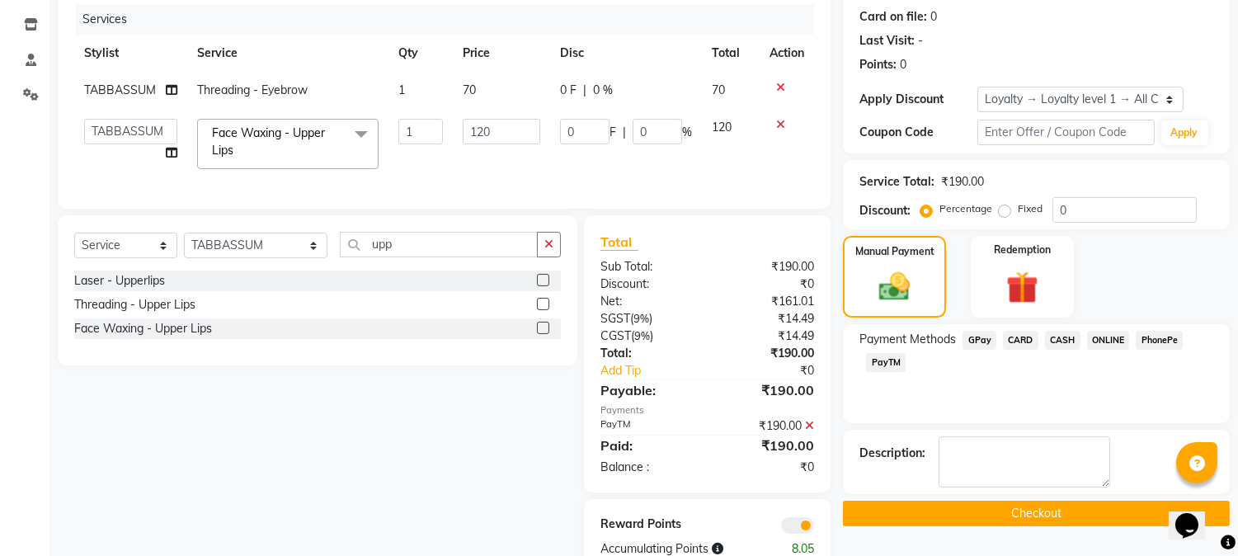
scroll to position [257, 0]
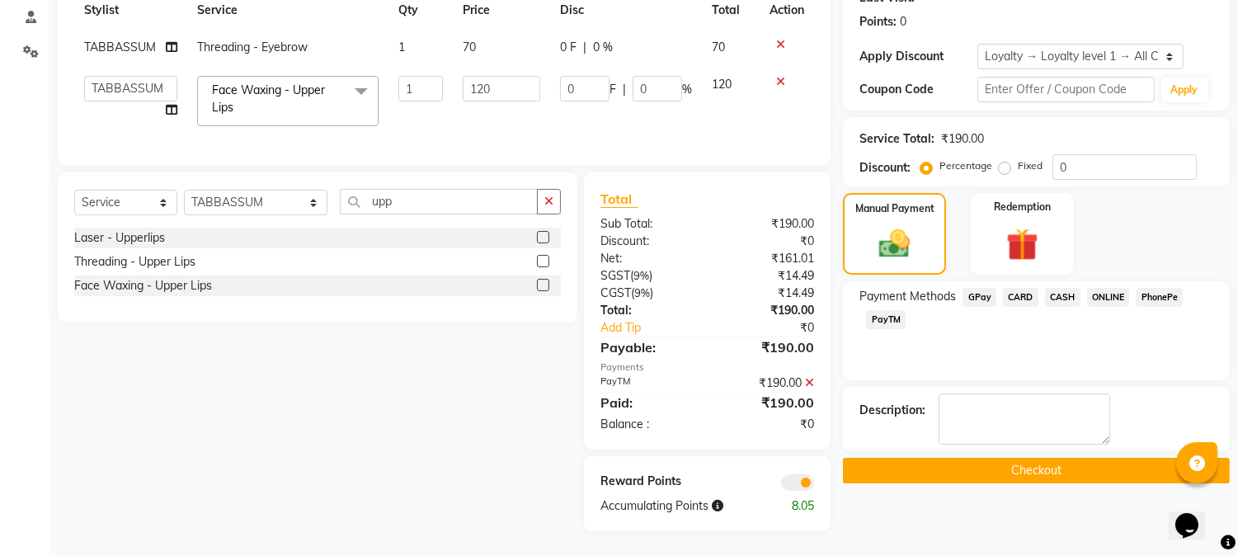
click at [1034, 458] on button "Checkout" at bounding box center [1036, 471] width 387 height 26
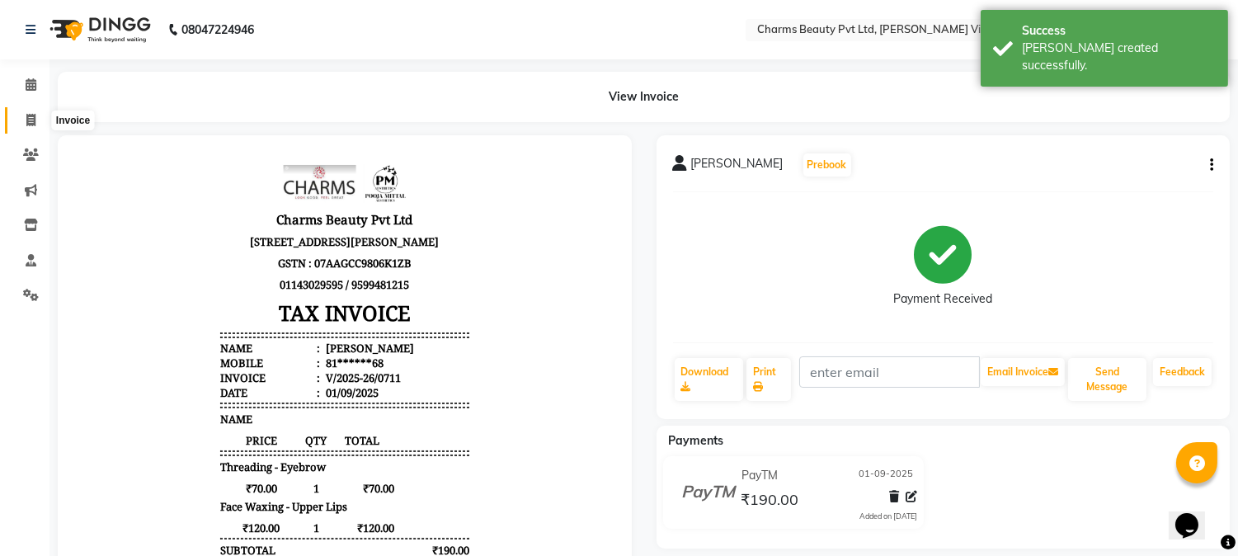
click at [22, 114] on span at bounding box center [30, 120] width 29 height 19
select select "service"
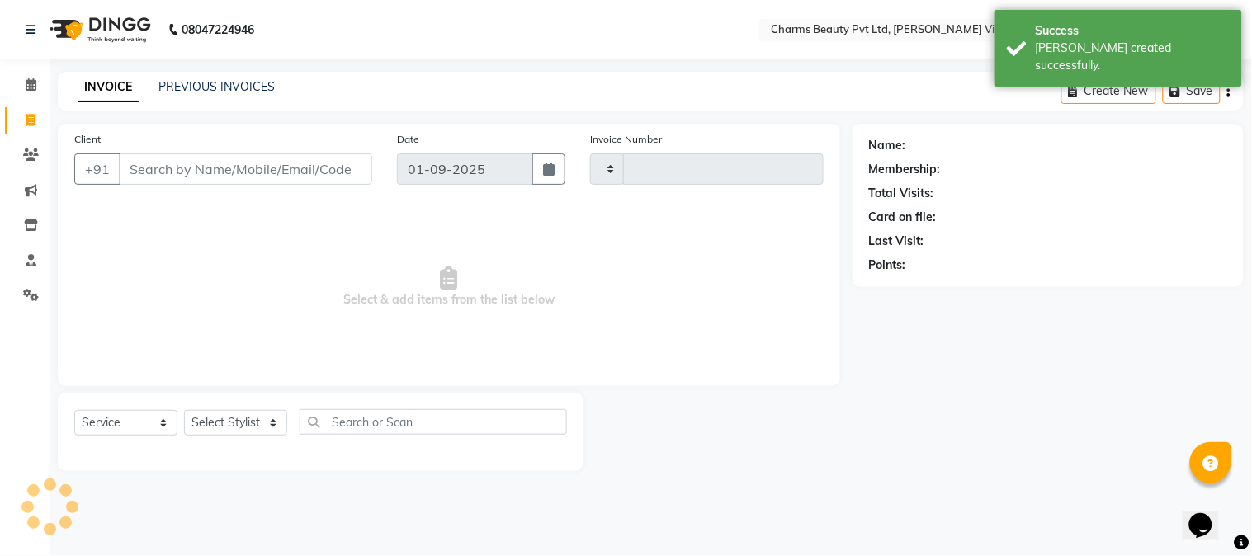
type input "0712"
select select "868"
click at [257, 163] on input "Client" at bounding box center [245, 168] width 253 height 31
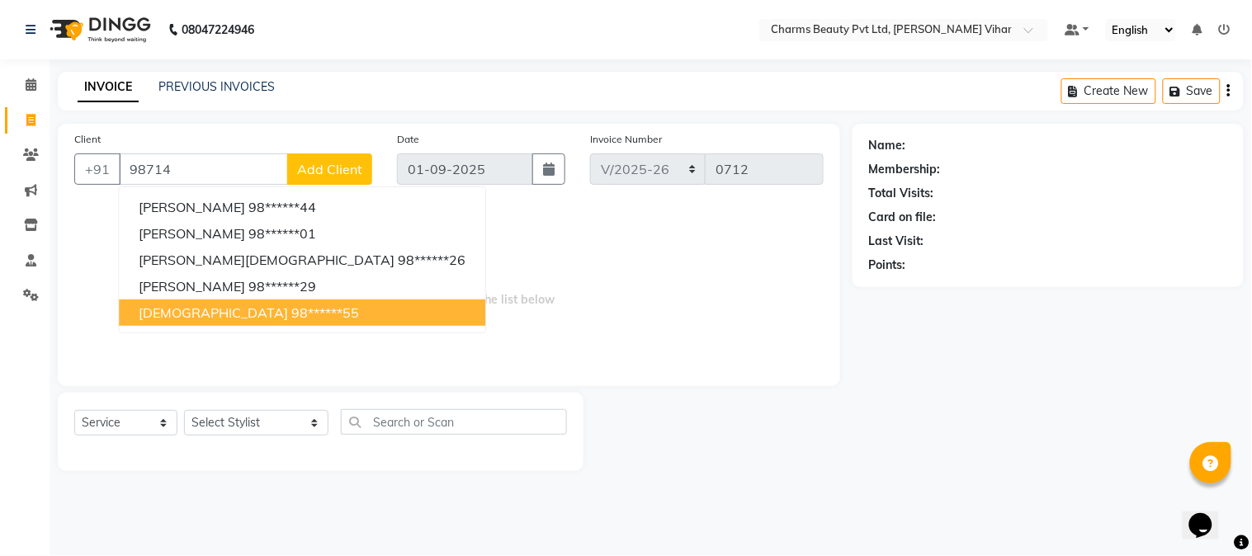
click at [291, 312] on ngb-highlight "98******55" at bounding box center [325, 312] width 68 height 16
type input "98******55"
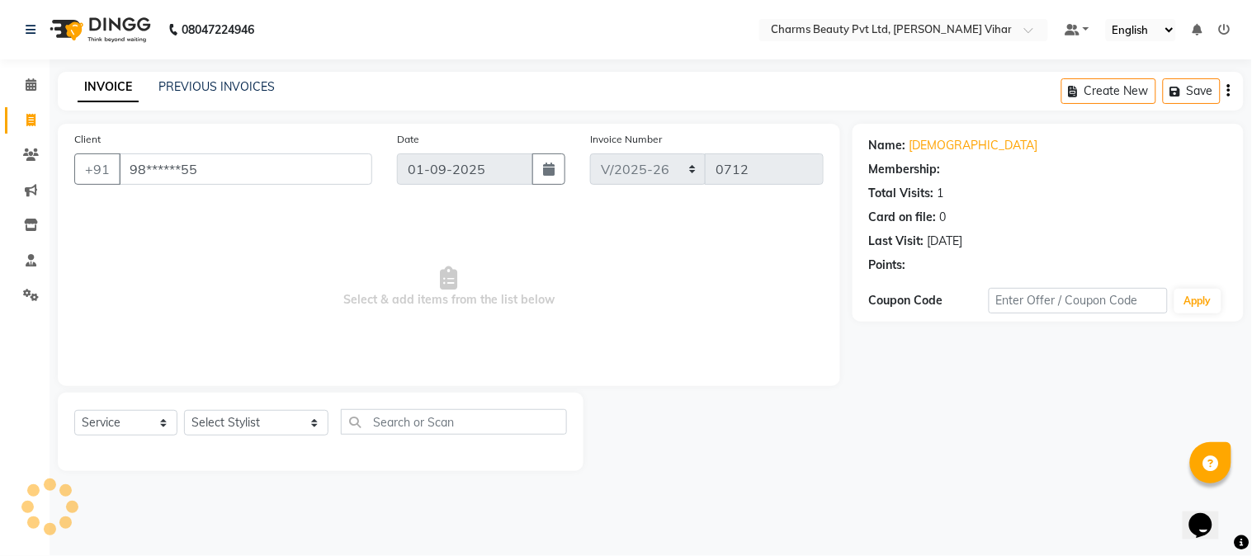
select select "1: Object"
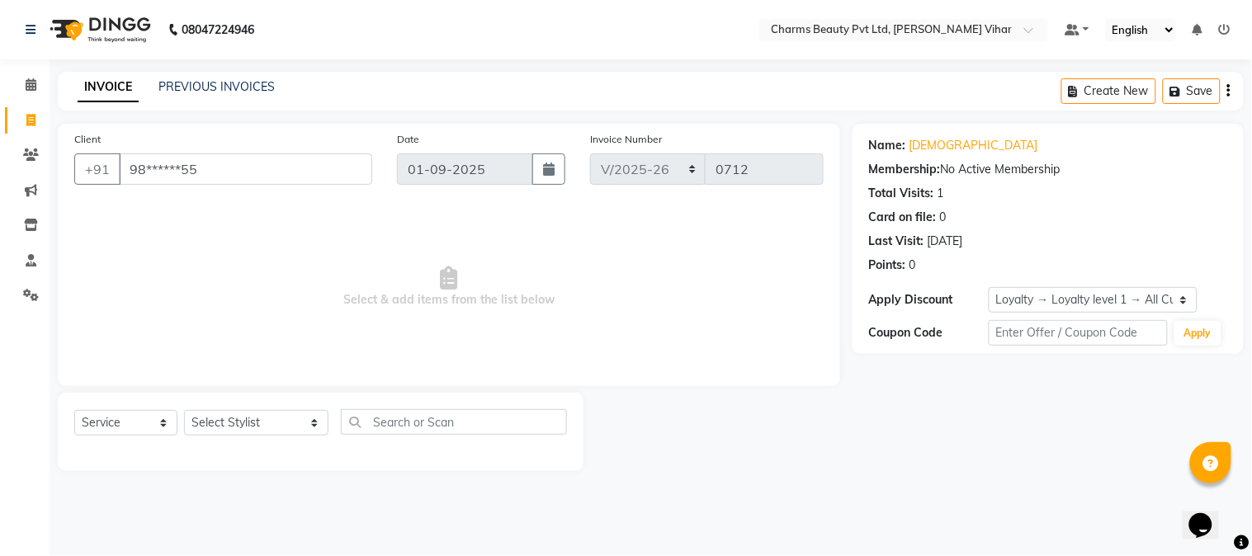
click at [1227, 93] on button "button" at bounding box center [1228, 91] width 3 height 39
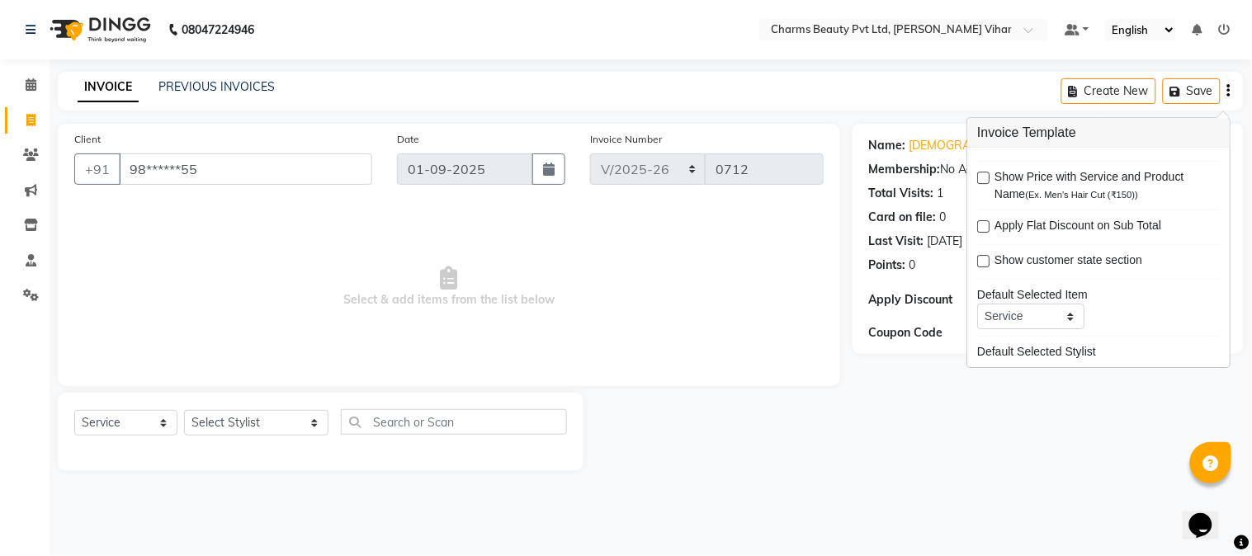
click at [700, 359] on span "Select & add items from the list below" at bounding box center [448, 287] width 749 height 165
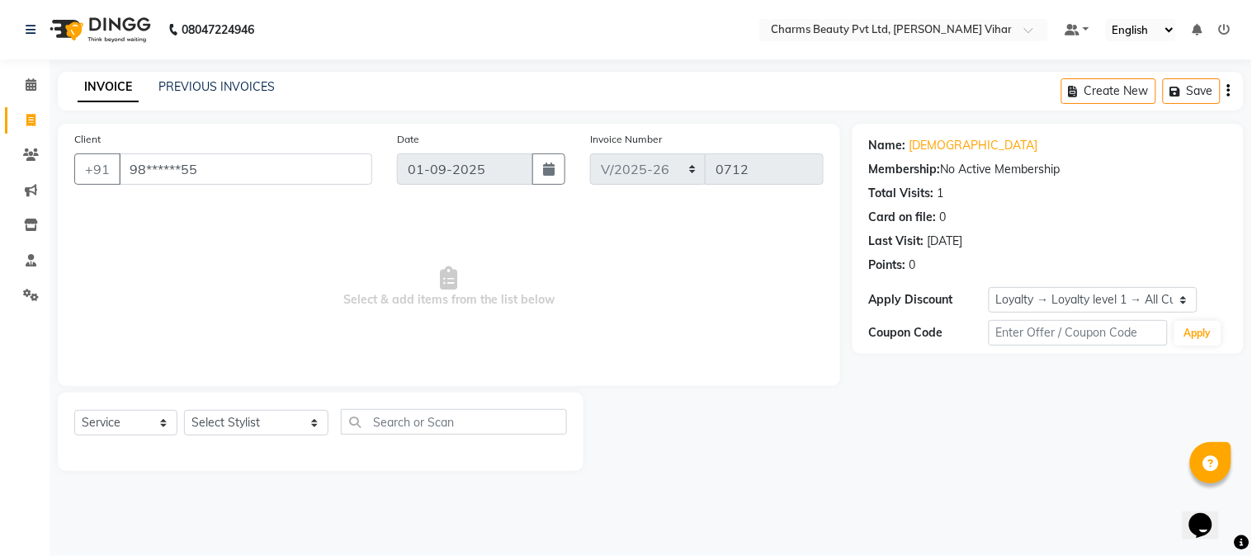
drag, startPoint x: 1251, startPoint y: 8, endPoint x: 679, endPoint y: 31, distance: 572.2
click at [679, 31] on nav "08047224946 Select Location × Charms Beauty Pvt Ltd, [PERSON_NAME] Vihar Defaul…" at bounding box center [626, 29] width 1252 height 59
click at [1230, 91] on icon "button" at bounding box center [1228, 91] width 3 height 1
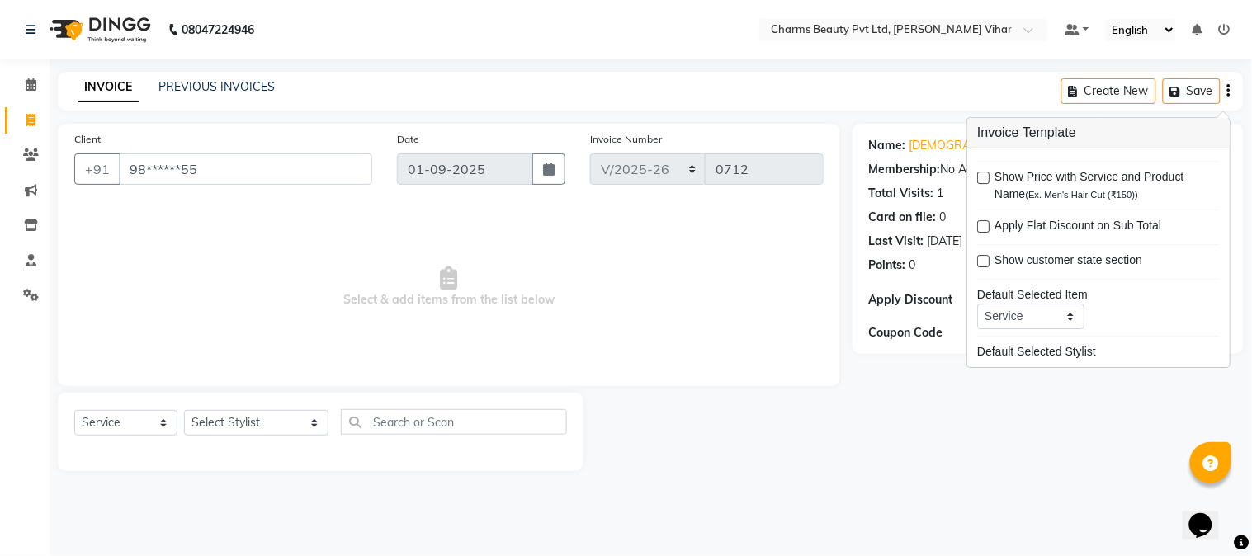
click at [984, 261] on label at bounding box center [983, 261] width 12 height 12
click at [984, 261] on input "checkbox" at bounding box center [982, 262] width 11 height 11
checkbox input "true"
click at [752, 332] on span "Select & add items from the list below" at bounding box center [448, 287] width 749 height 165
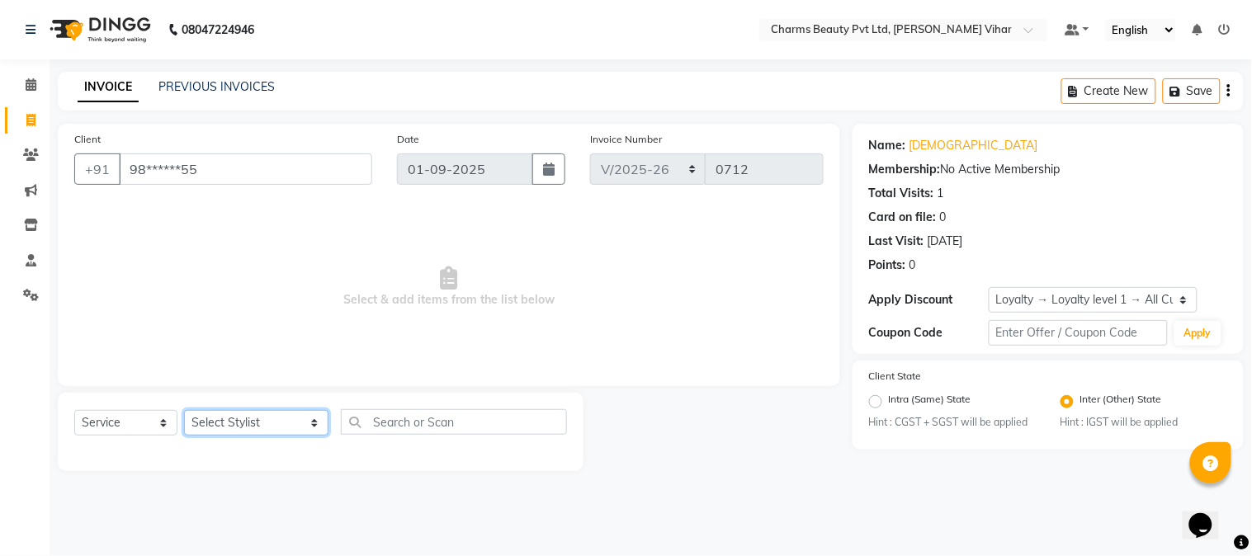
click at [292, 432] on select "Select Stylist AARTI [PERSON_NAME] [PERSON_NAME] BEAUTY PVT LTD [PERSON_NAME] V…" at bounding box center [256, 423] width 144 height 26
select select "66404"
click at [184, 411] on select "Select Stylist AARTI [PERSON_NAME] [PERSON_NAME] BEAUTY PVT LTD [PERSON_NAME] V…" at bounding box center [256, 423] width 144 height 26
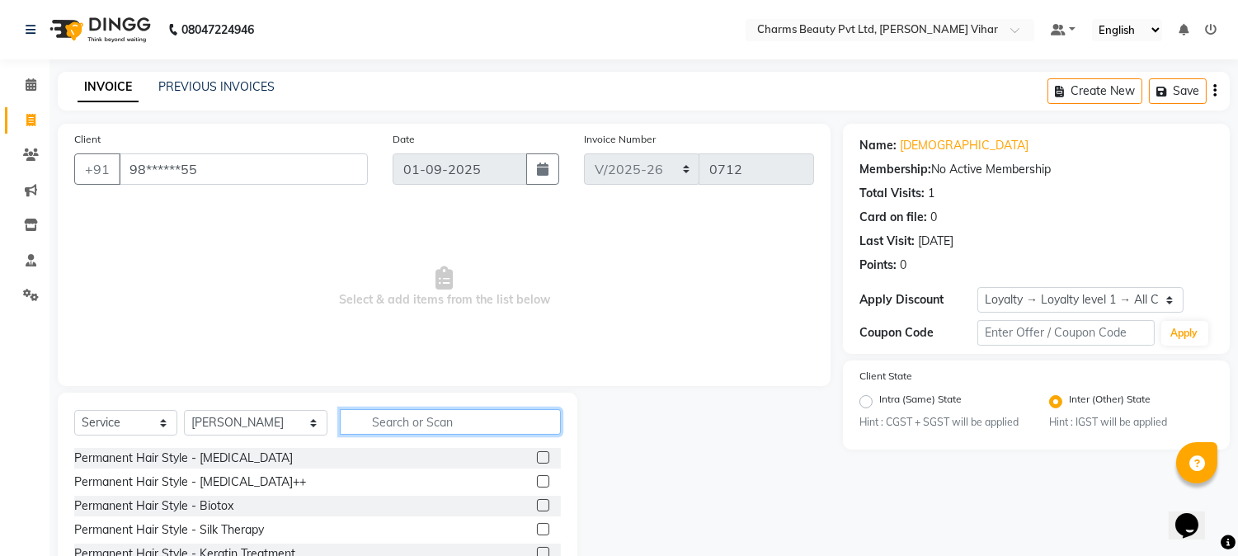
click at [358, 425] on input "text" at bounding box center [450, 422] width 221 height 26
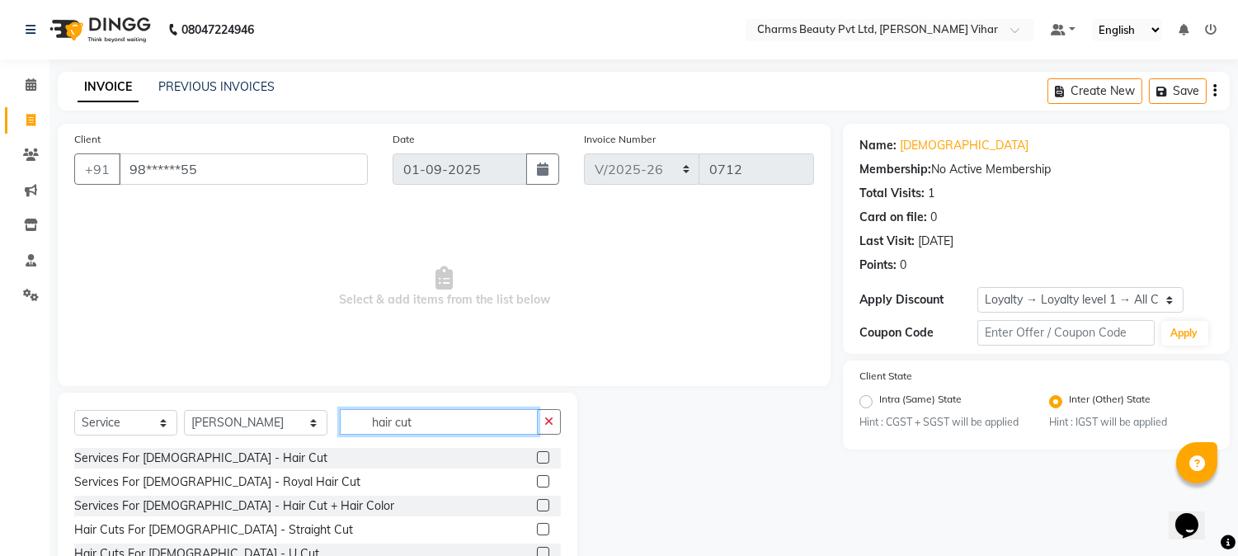
type input "hair cut"
click at [537, 457] on label at bounding box center [543, 457] width 12 height 12
click at [537, 457] on input "checkbox" at bounding box center [542, 458] width 11 height 11
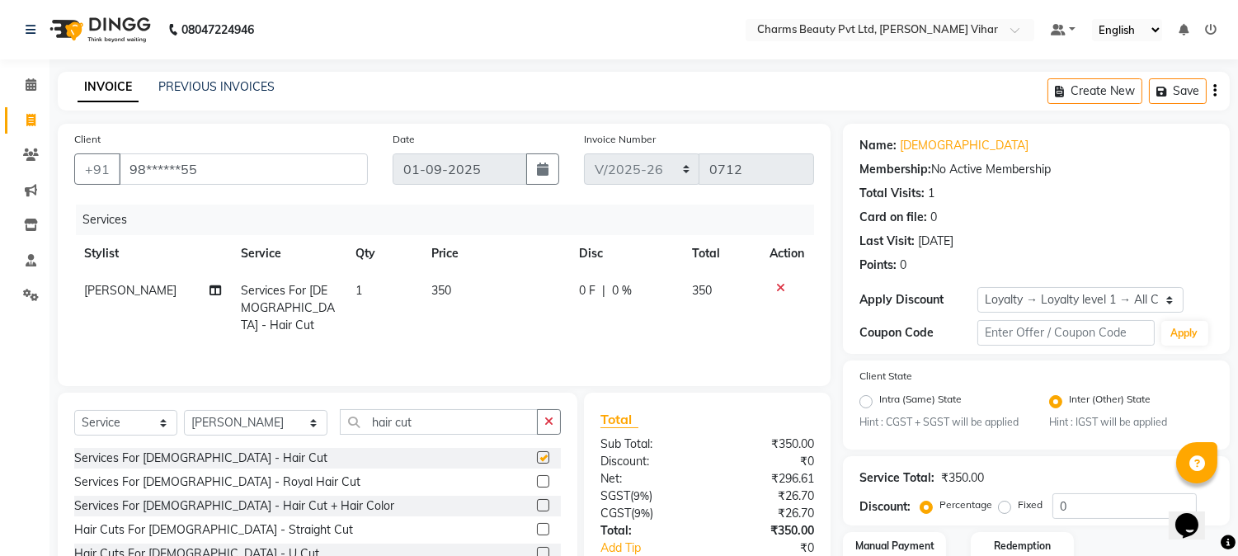
checkbox input "false"
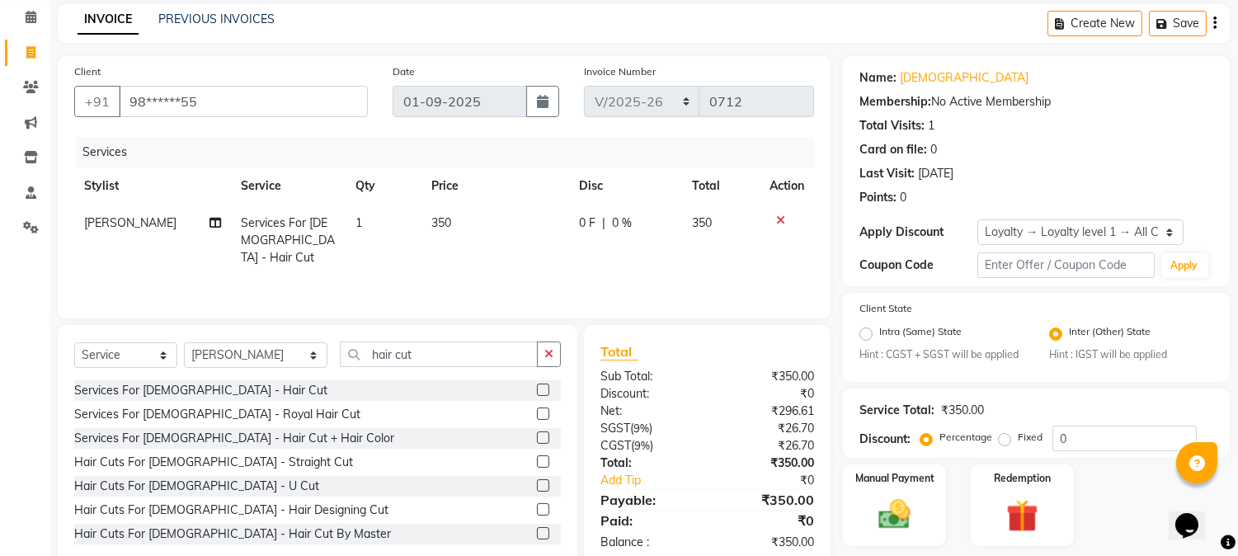
scroll to position [115, 0]
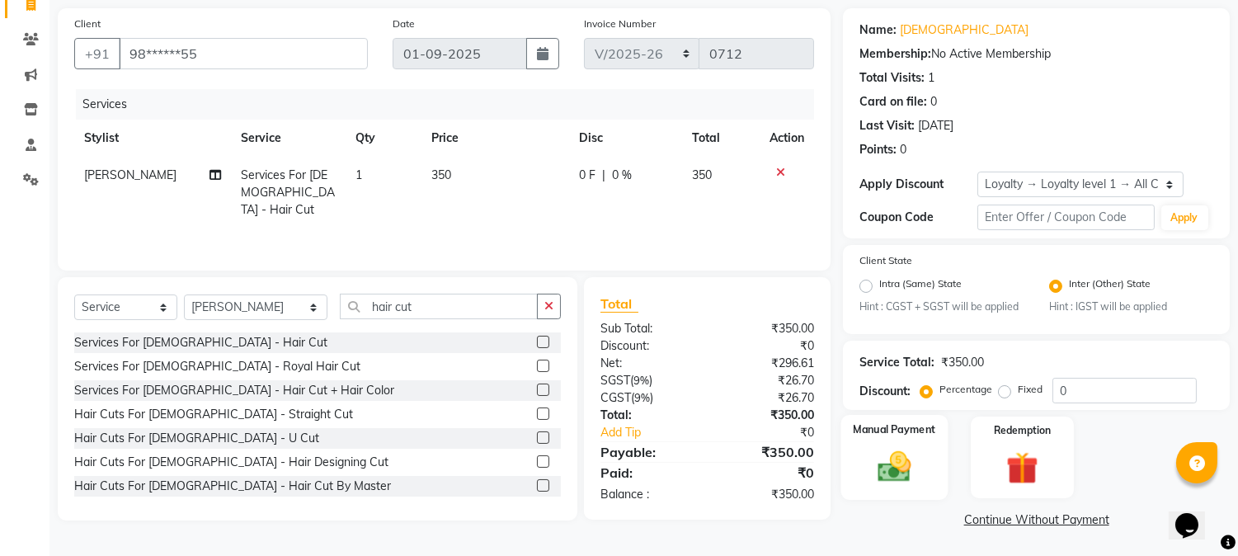
click at [896, 449] on img at bounding box center [895, 467] width 54 height 39
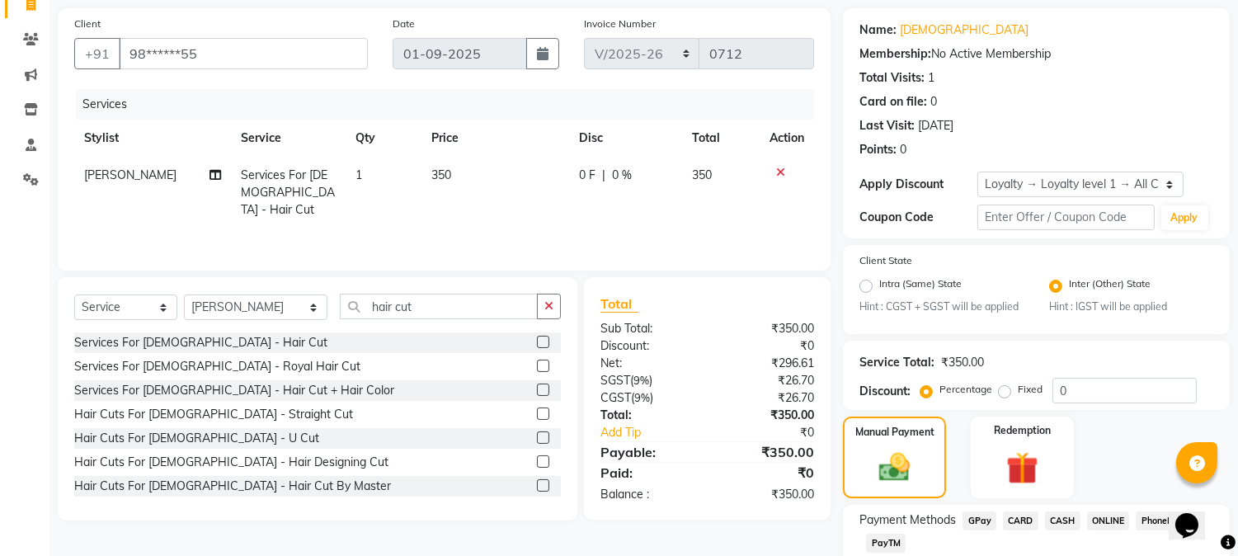
click at [1056, 520] on span "CASH" at bounding box center [1062, 520] width 35 height 19
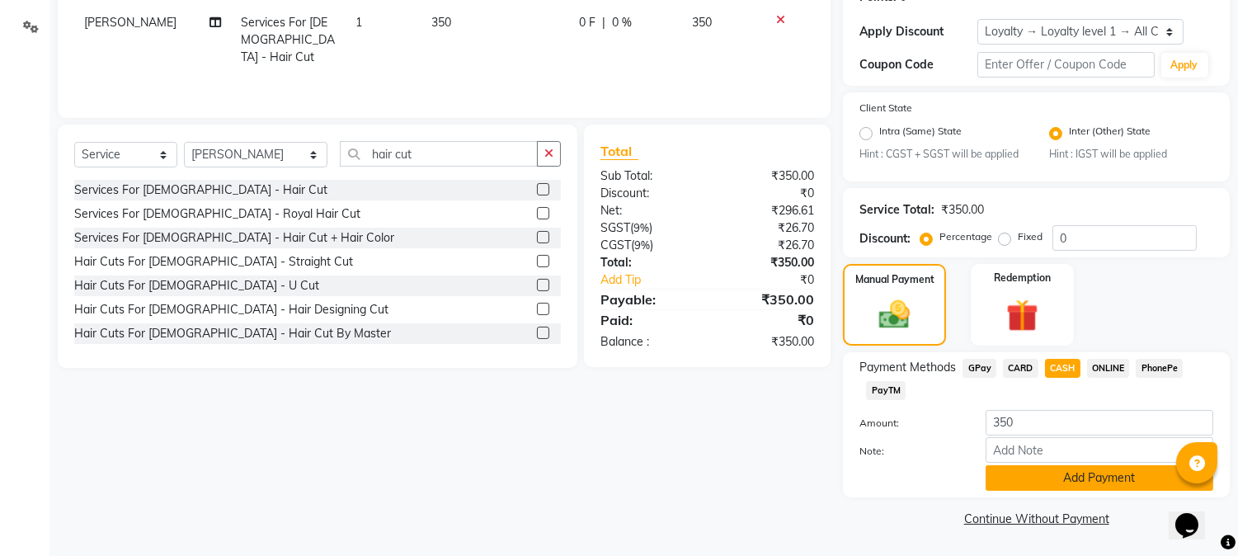
click at [1085, 475] on button "Add Payment" at bounding box center [1100, 478] width 228 height 26
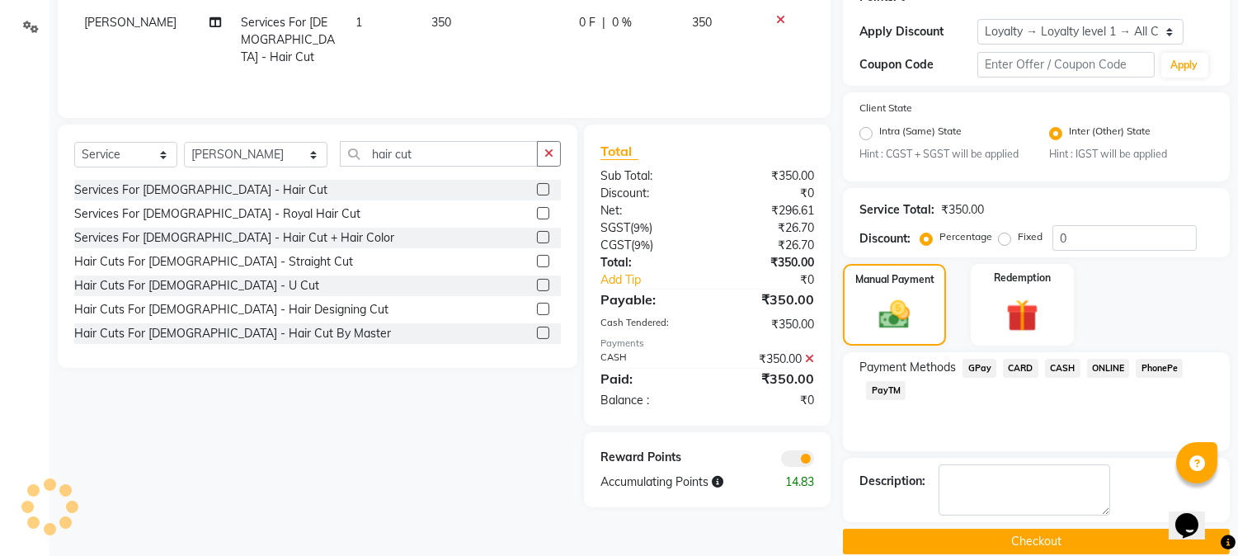
click at [1016, 536] on button "Checkout" at bounding box center [1036, 542] width 387 height 26
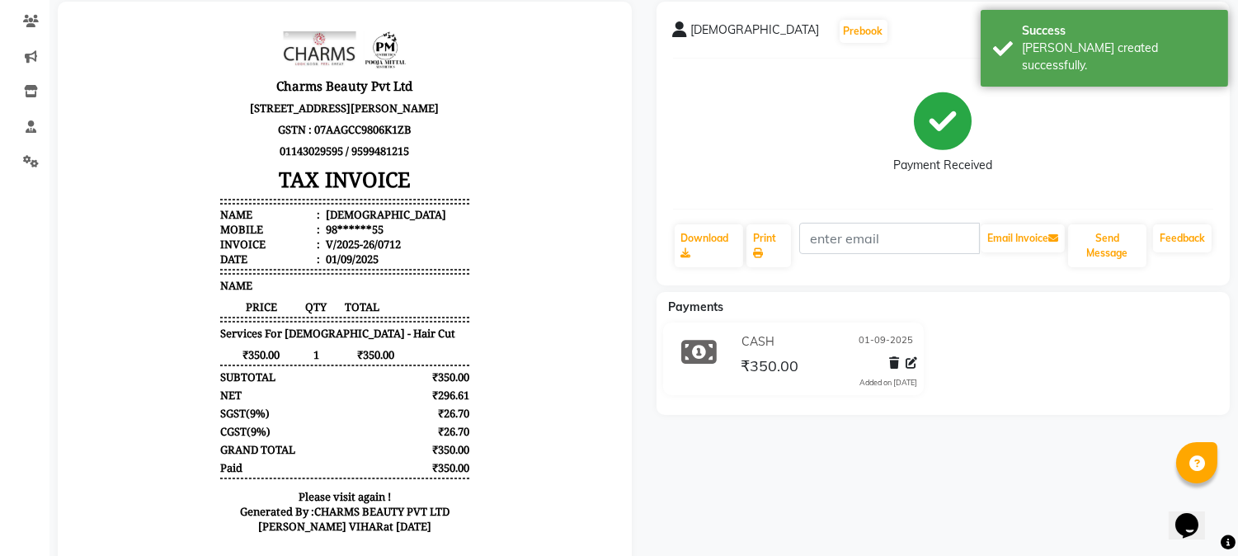
scroll to position [193, 0]
